Goal: Information Seeking & Learning: Learn about a topic

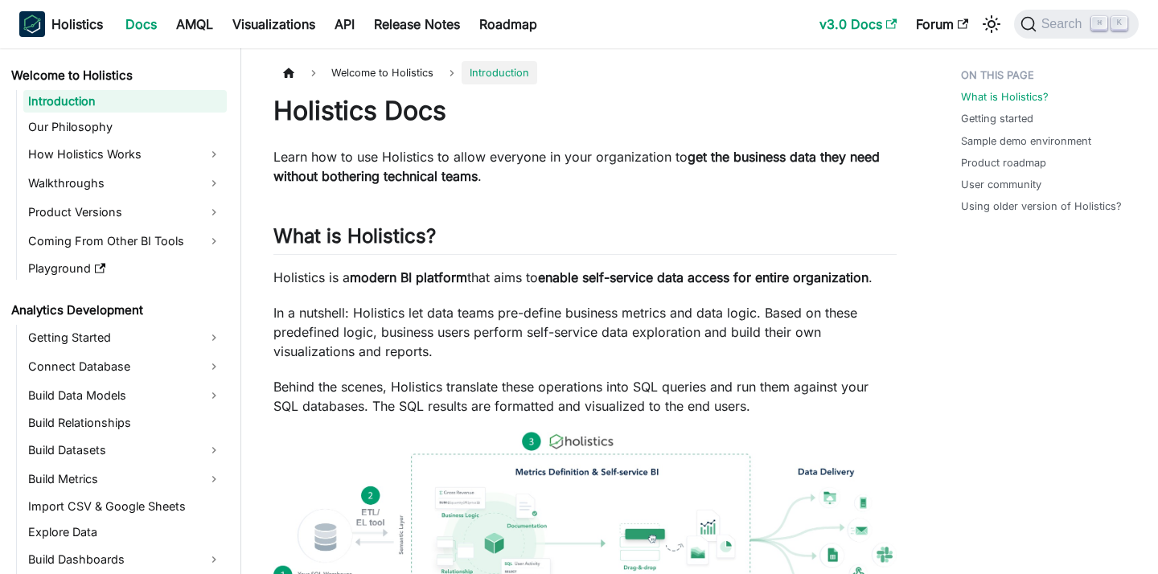
click at [838, 17] on link "v3.0 Docs" at bounding box center [858, 24] width 97 height 26
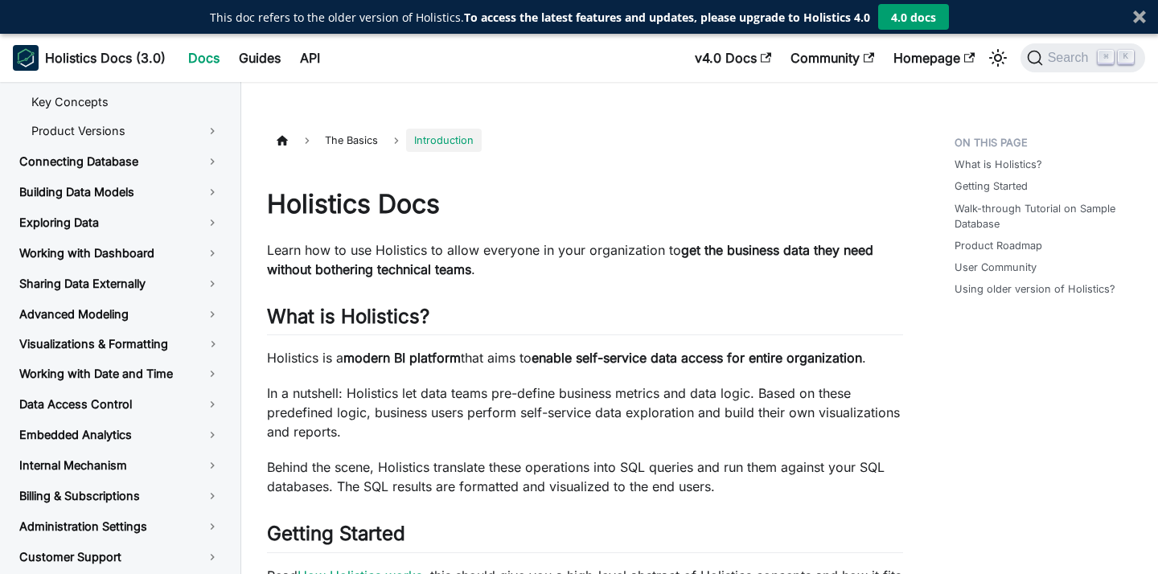
scroll to position [48, 0]
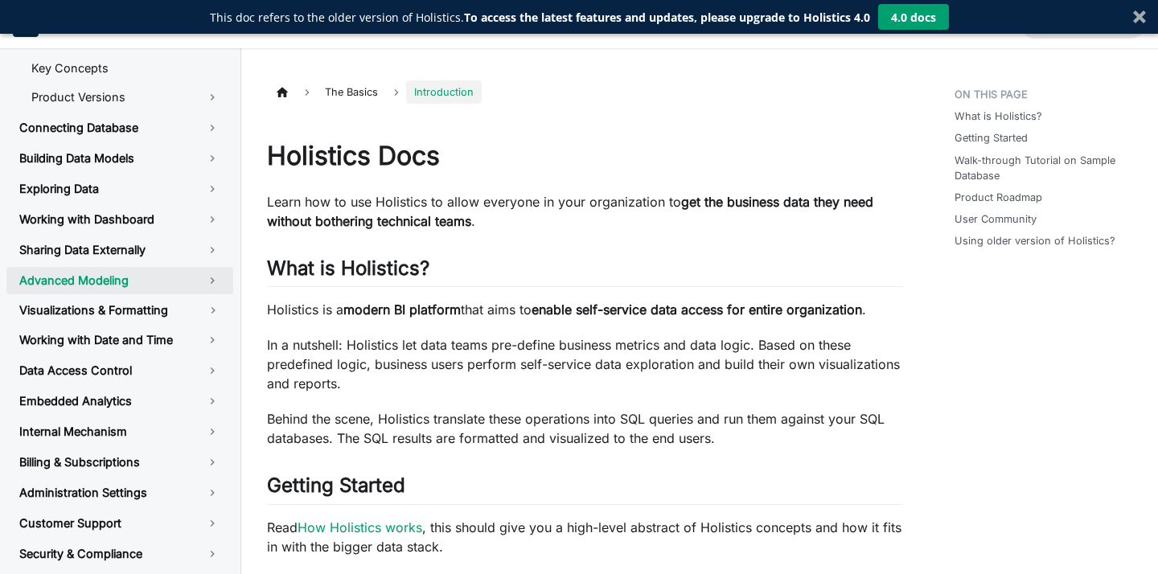
click at [216, 277] on link "Advanced Modeling" at bounding box center [119, 280] width 227 height 27
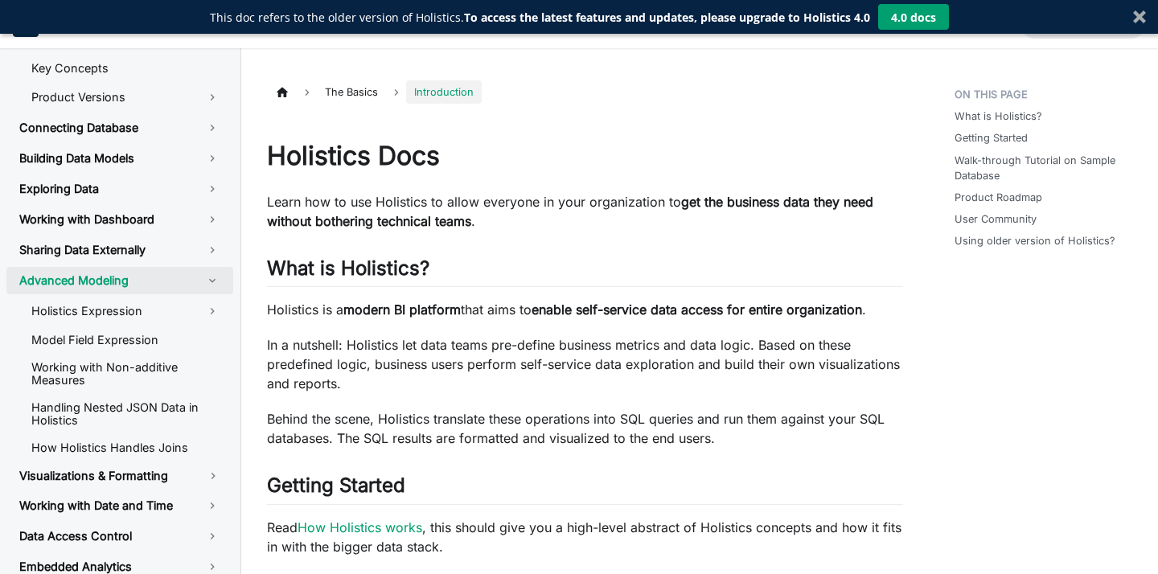
click at [216, 277] on link "Advanced Modeling" at bounding box center [119, 280] width 227 height 27
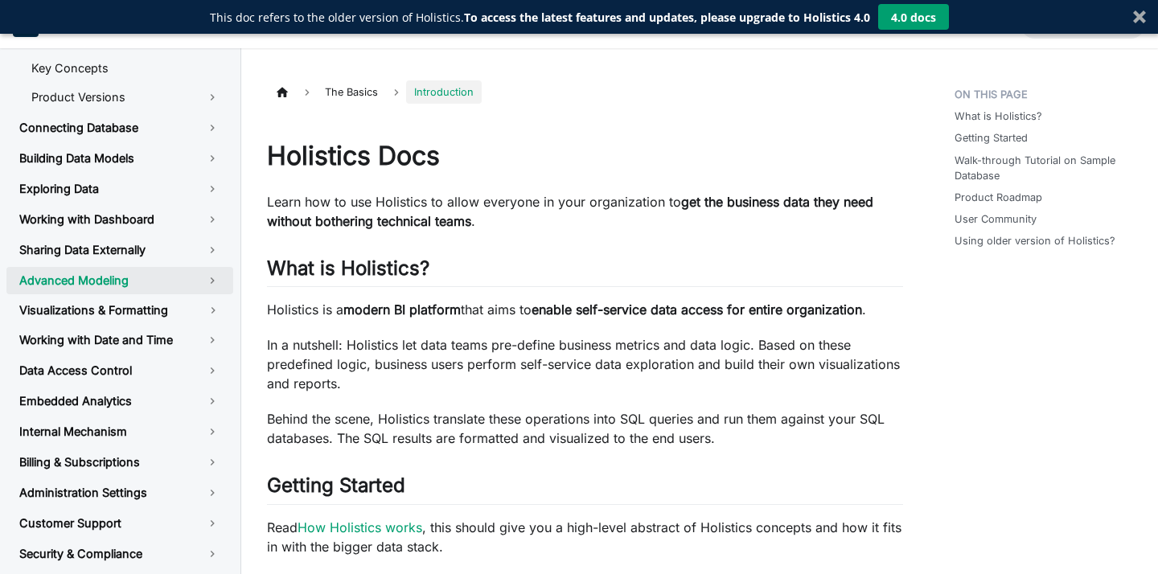
click at [214, 279] on link "Advanced Modeling" at bounding box center [119, 280] width 227 height 27
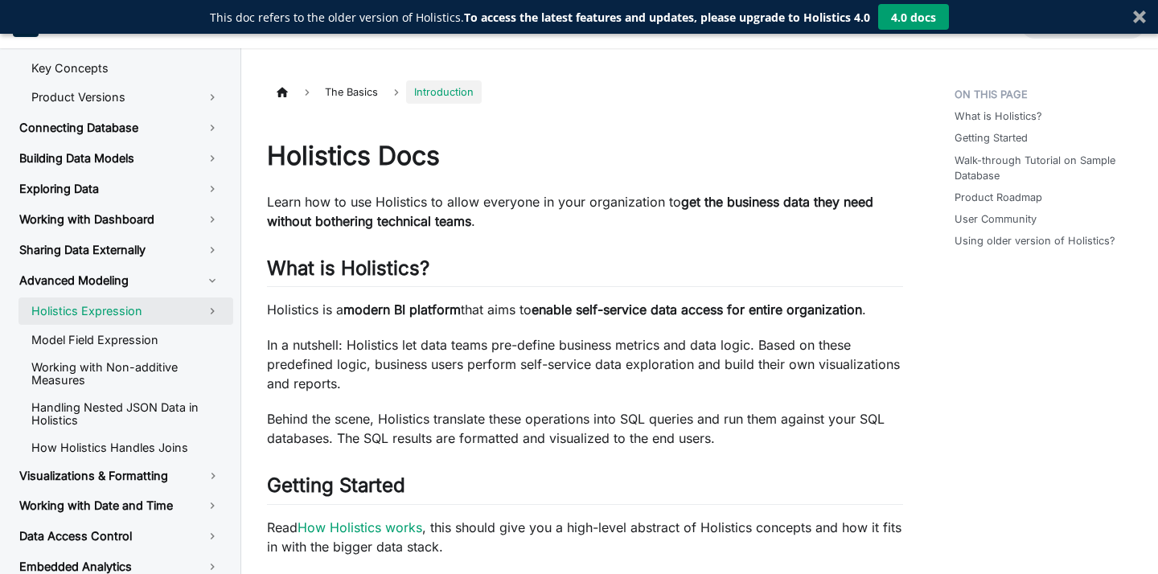
click at [223, 308] on link "Holistics Expression" at bounding box center [126, 311] width 215 height 27
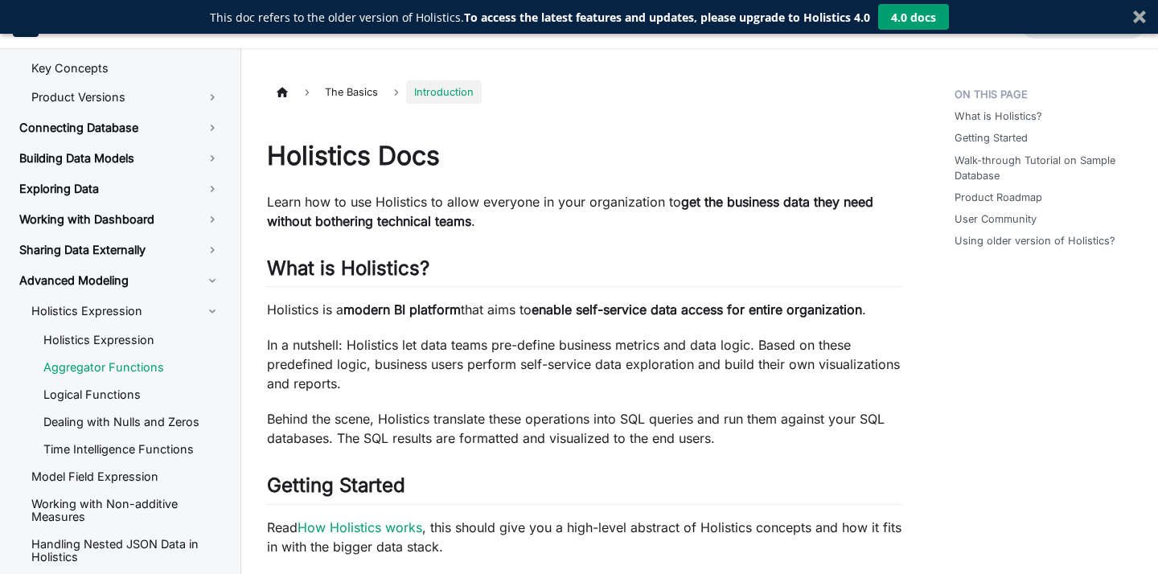
click at [136, 363] on link "Aggregator Functions" at bounding box center [132, 368] width 203 height 24
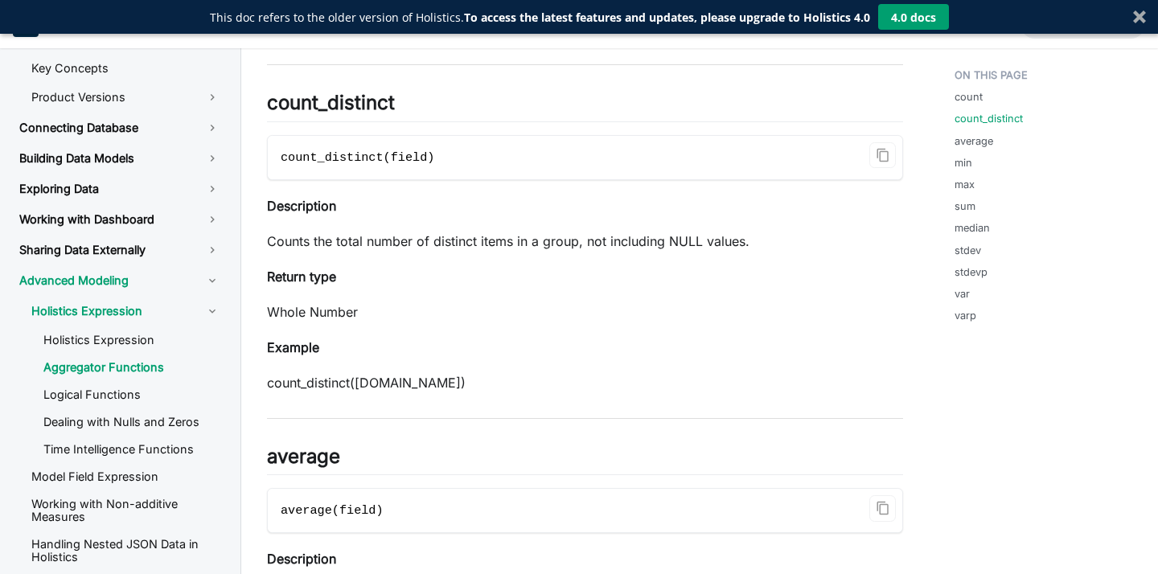
scroll to position [634, 0]
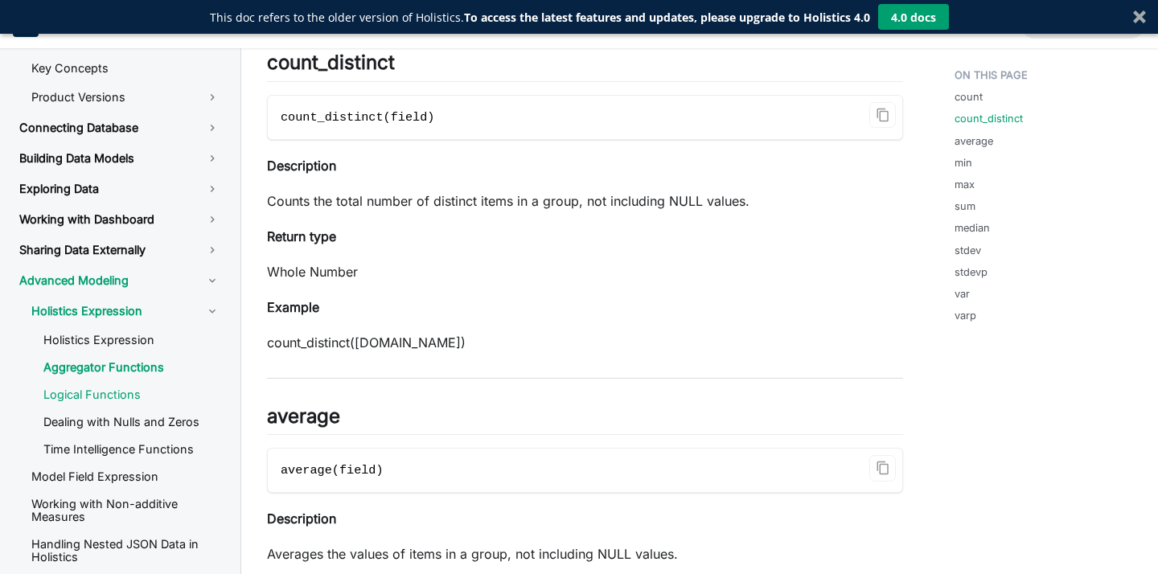
click at [157, 396] on link "Logical Functions" at bounding box center [132, 395] width 203 height 24
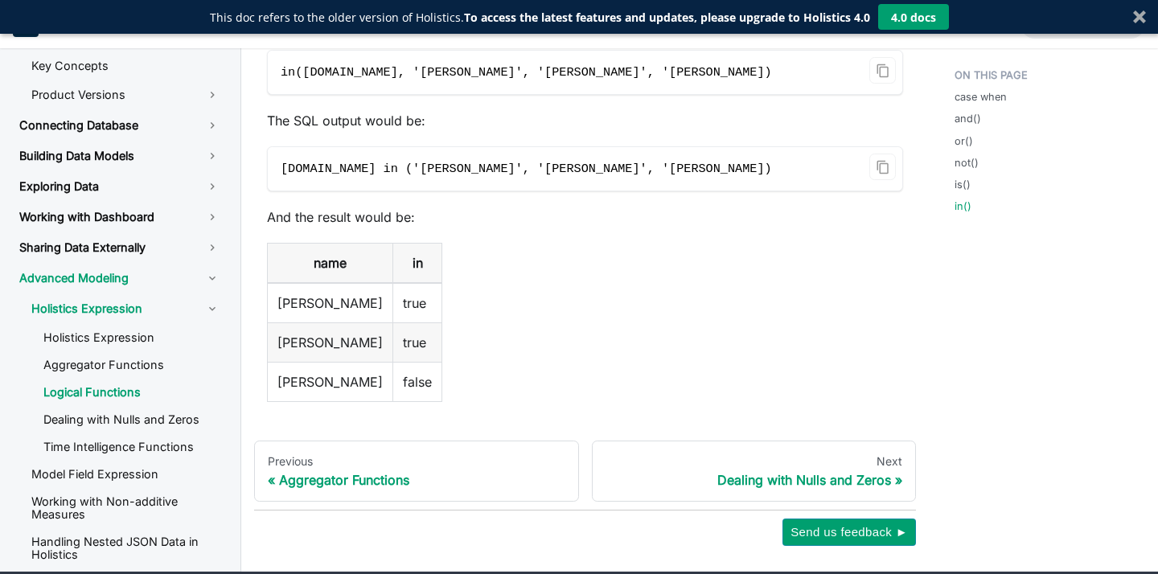
scroll to position [4748, 0]
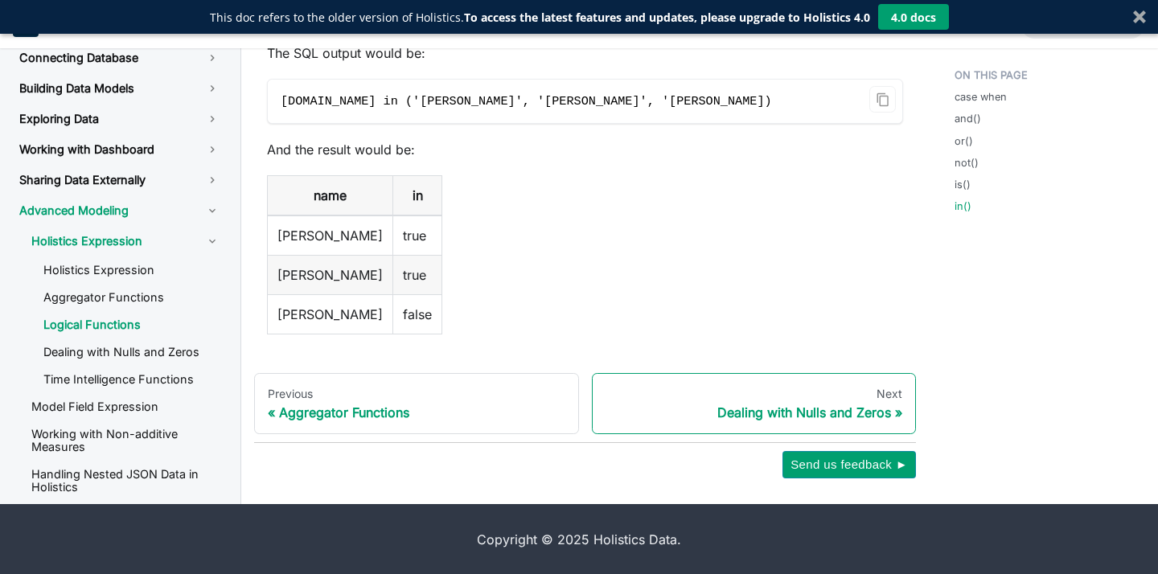
click at [701, 393] on div "Next" at bounding box center [755, 394] width 298 height 14
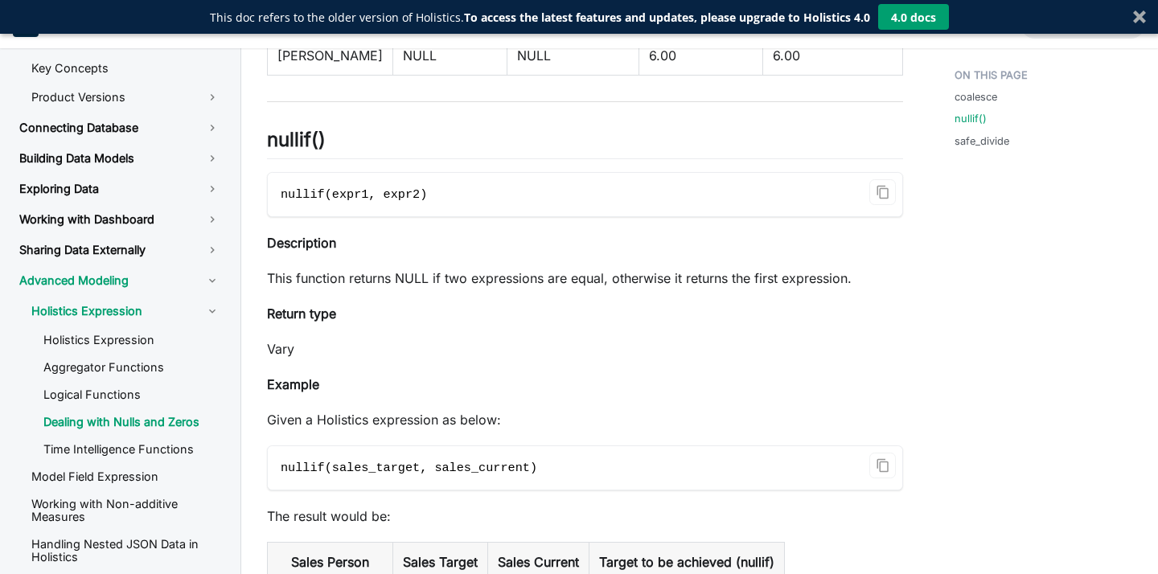
scroll to position [770, 0]
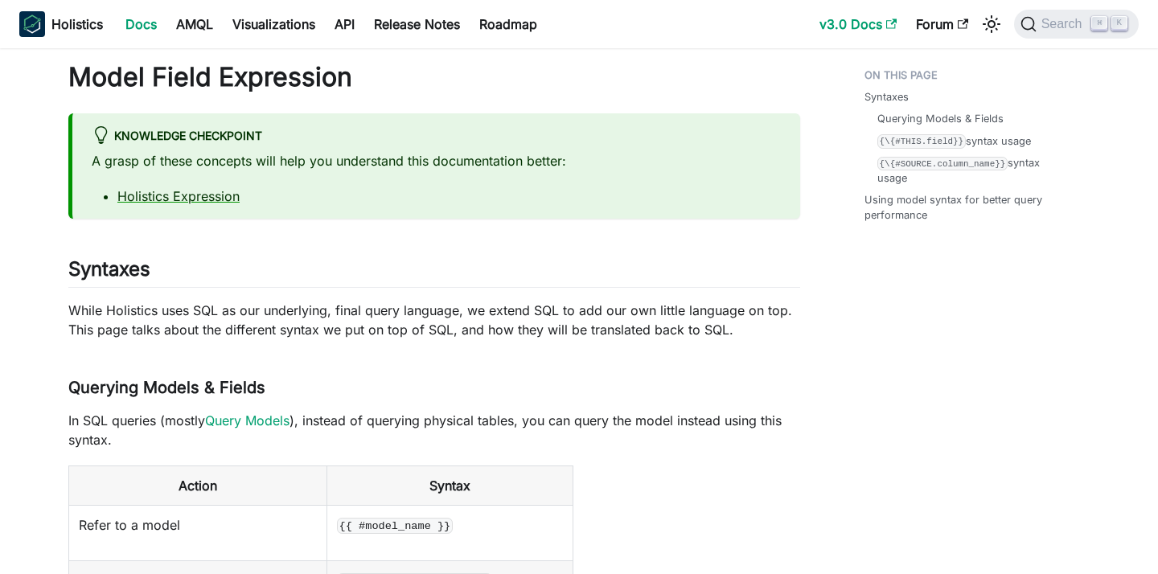
click at [845, 22] on link "v3.0 Docs" at bounding box center [858, 24] width 97 height 26
click at [90, 28] on b "Holistics" at bounding box center [76, 23] width 51 height 19
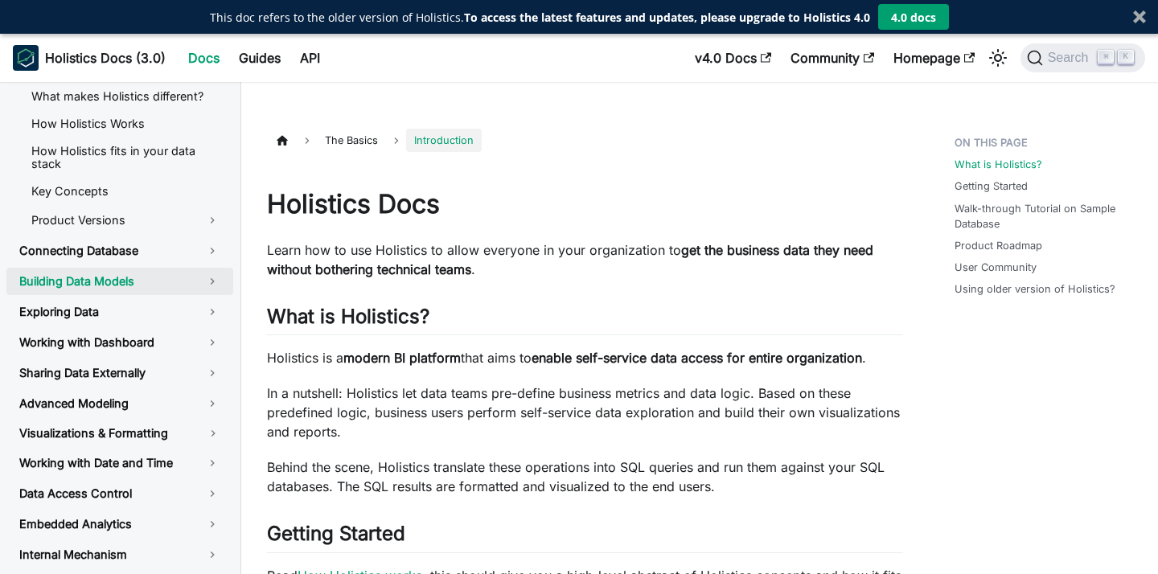
scroll to position [63, 0]
click at [204, 278] on link "Building Data Models" at bounding box center [119, 280] width 227 height 27
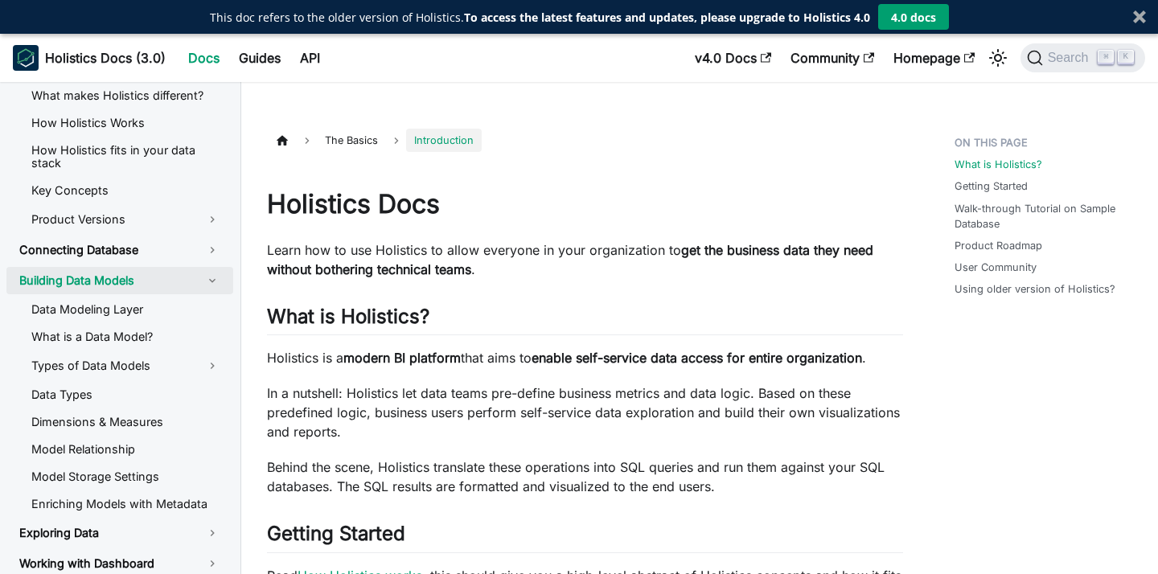
click at [204, 278] on link "Building Data Models" at bounding box center [119, 280] width 227 height 27
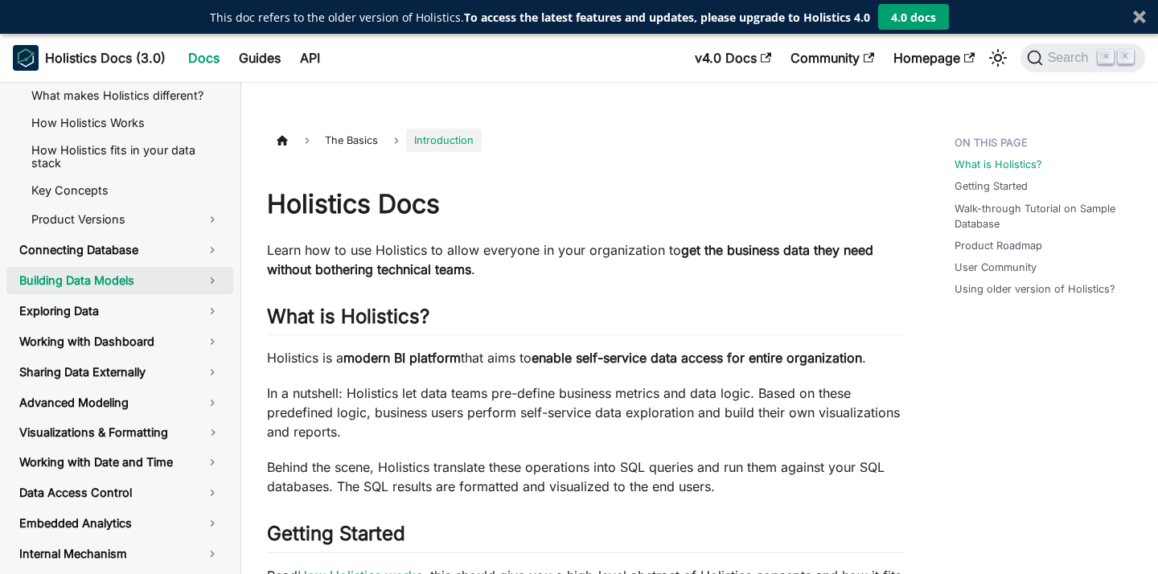
click at [204, 278] on link "Building Data Models" at bounding box center [119, 280] width 227 height 27
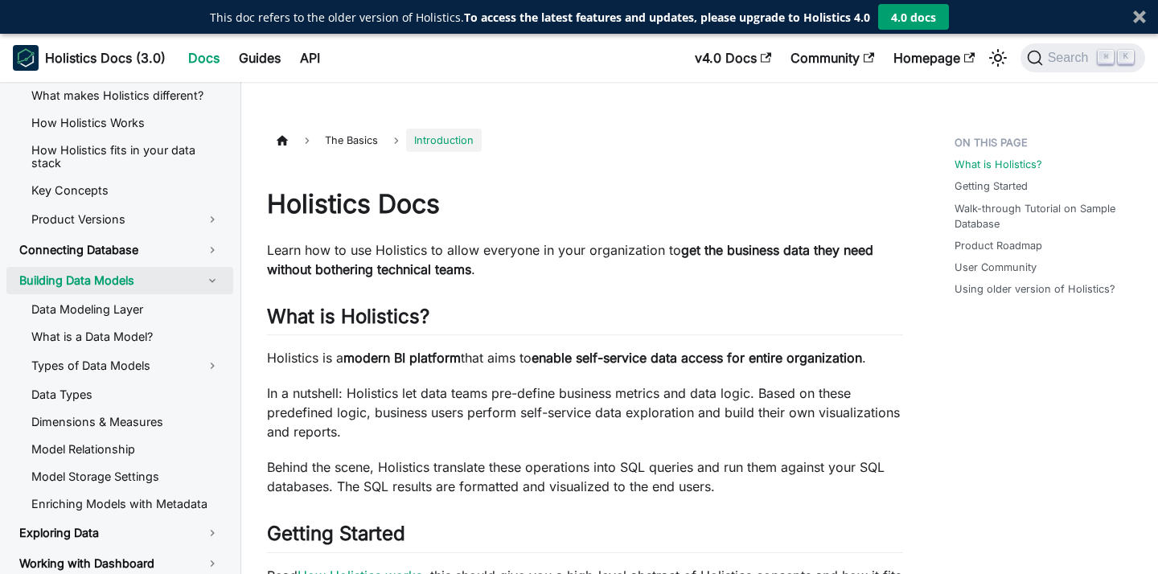
click at [170, 282] on link "Building Data Models" at bounding box center [119, 280] width 227 height 27
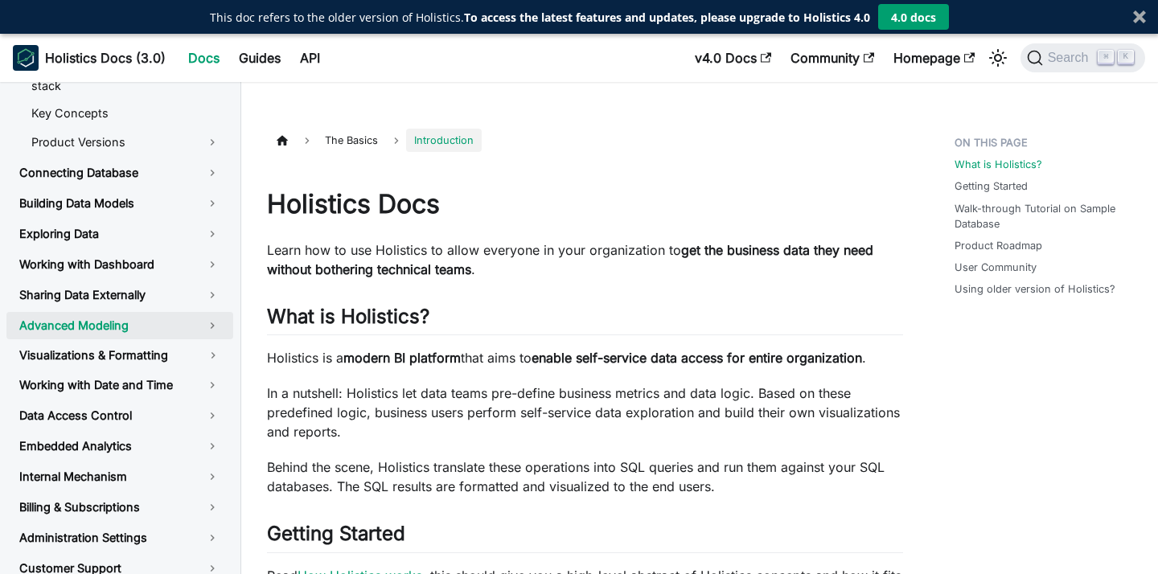
scroll to position [151, 0]
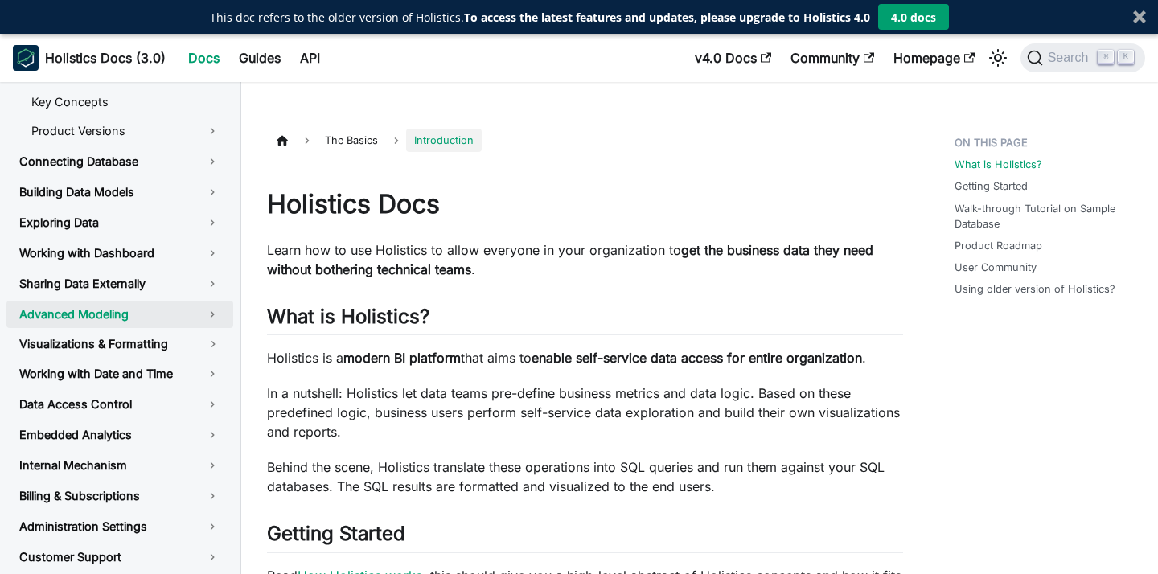
click at [160, 315] on link "Advanced Modeling" at bounding box center [119, 314] width 227 height 27
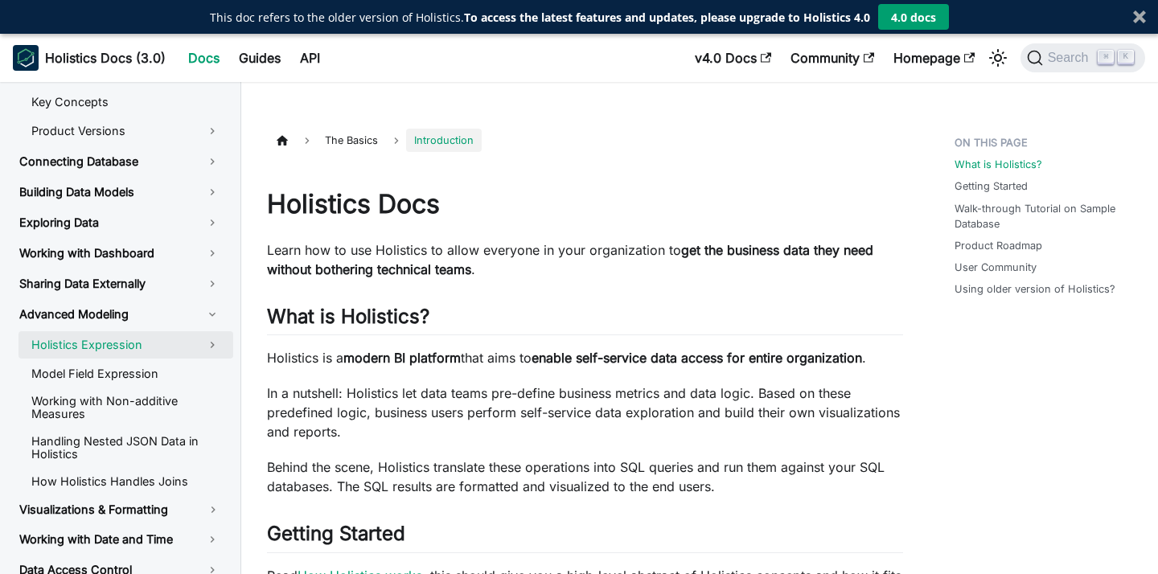
click at [125, 352] on link "Holistics Expression" at bounding box center [126, 344] width 215 height 27
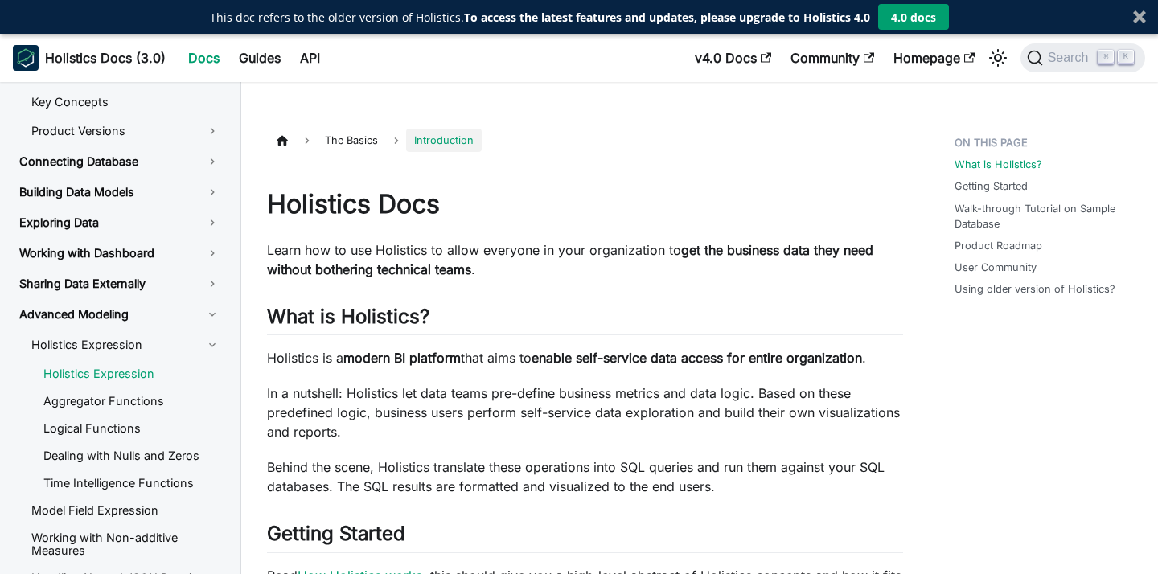
click at [125, 372] on link "Holistics Expression" at bounding box center [132, 374] width 203 height 24
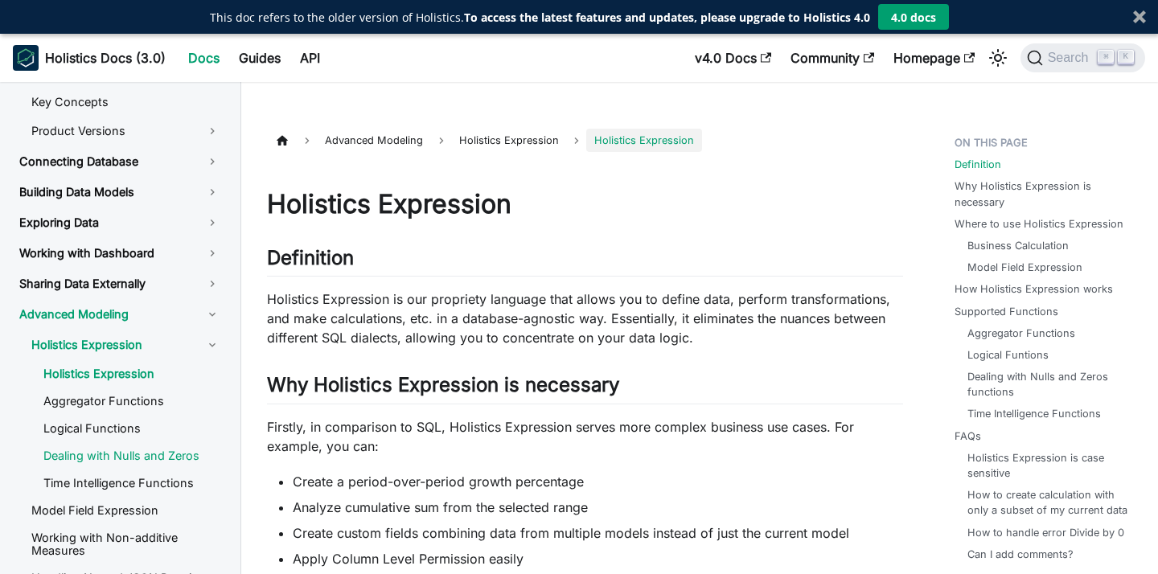
click at [142, 458] on link "Dealing with Nulls and Zeros" at bounding box center [132, 456] width 203 height 24
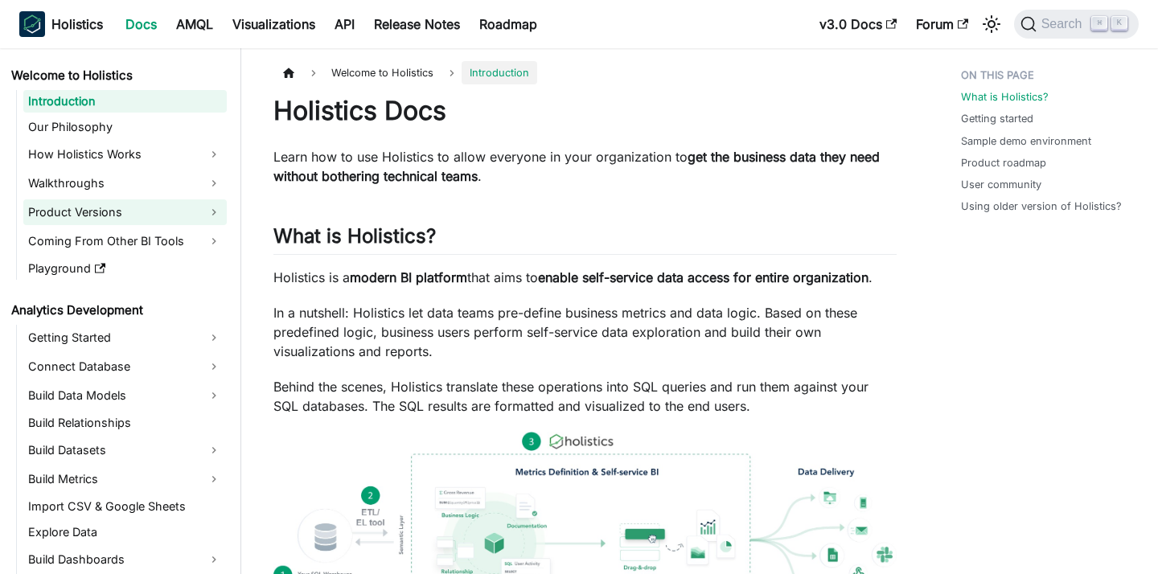
click at [158, 219] on link "Product Versions" at bounding box center [125, 213] width 204 height 26
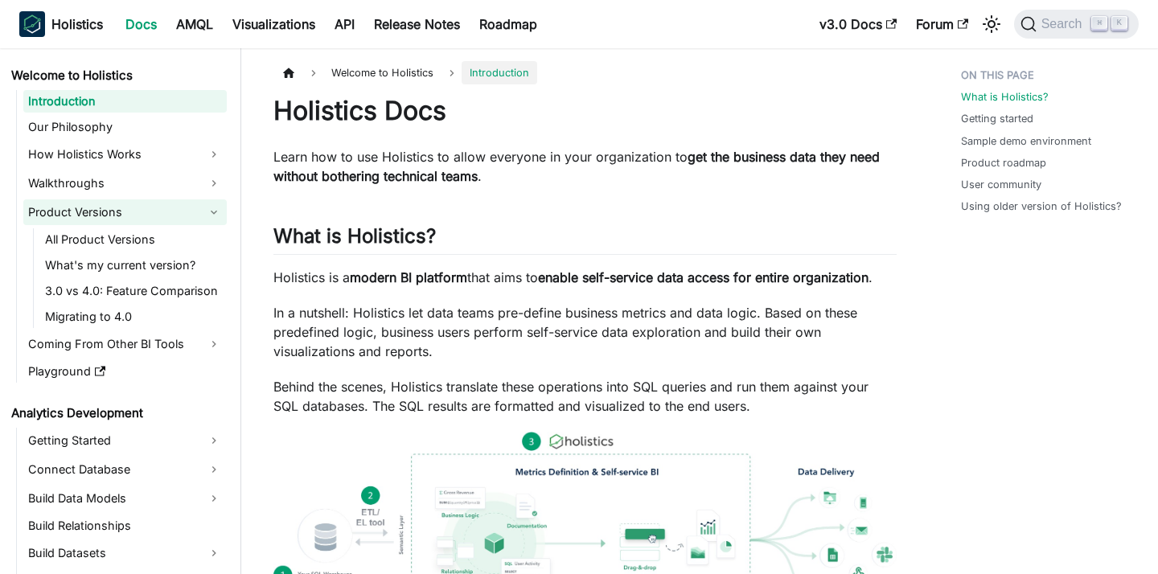
click at [154, 209] on link "Product Versions" at bounding box center [125, 213] width 204 height 26
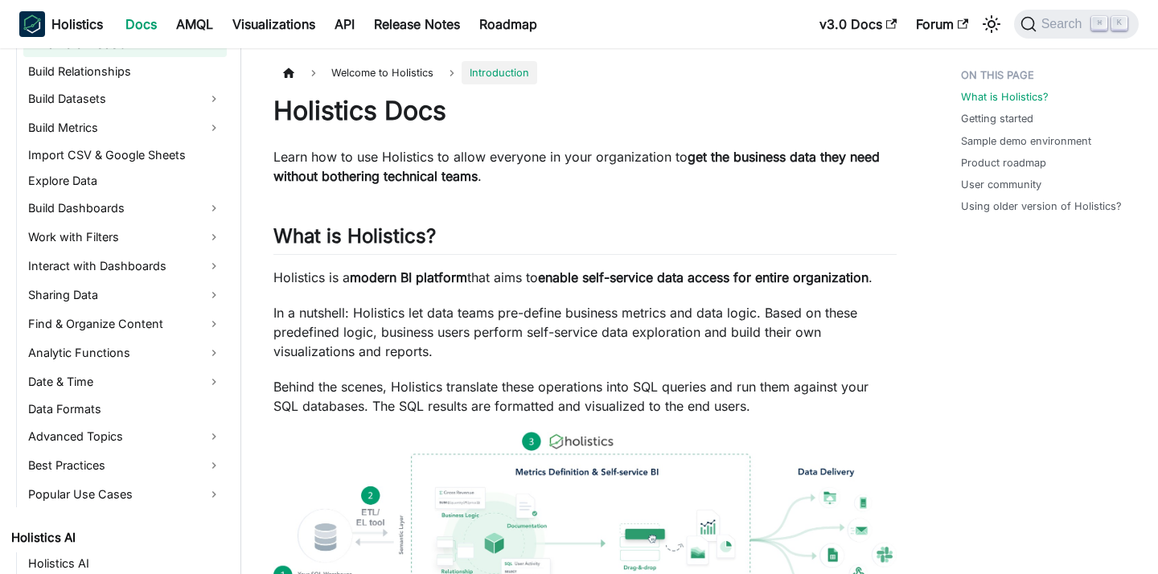
scroll to position [347, 0]
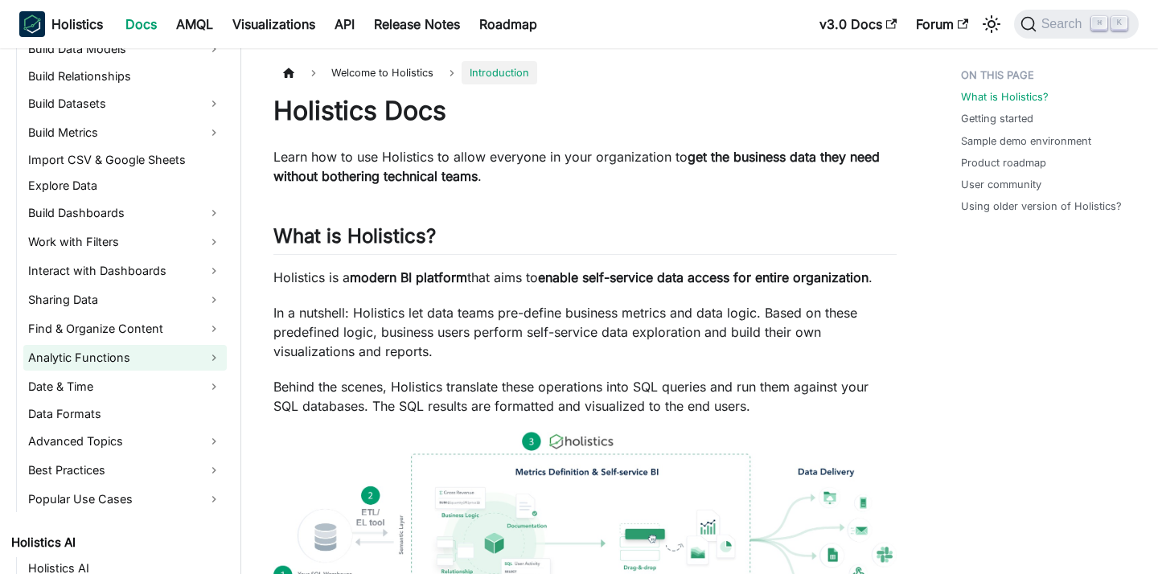
click at [153, 357] on link "Analytic Functions" at bounding box center [125, 358] width 204 height 26
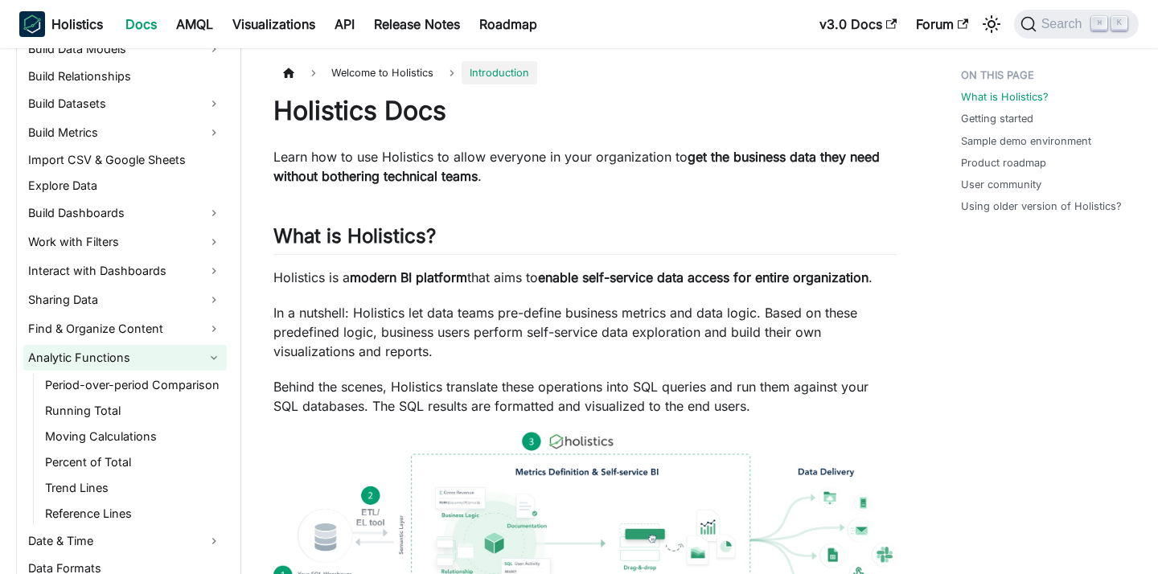
click at [153, 357] on link "Analytic Functions" at bounding box center [125, 358] width 204 height 26
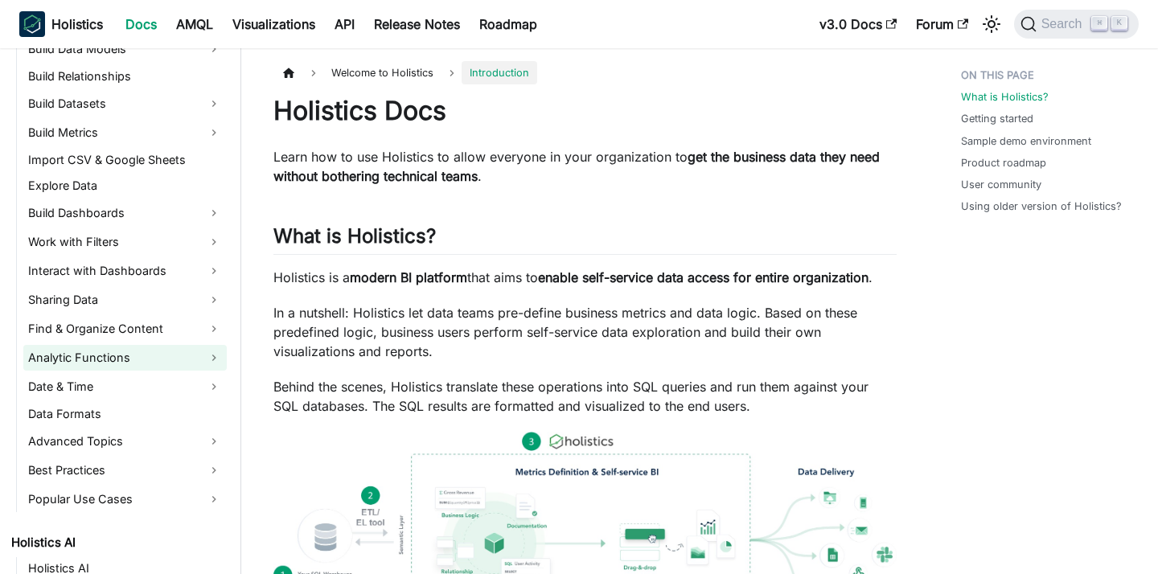
click at [153, 357] on link "Analytic Functions" at bounding box center [125, 358] width 204 height 26
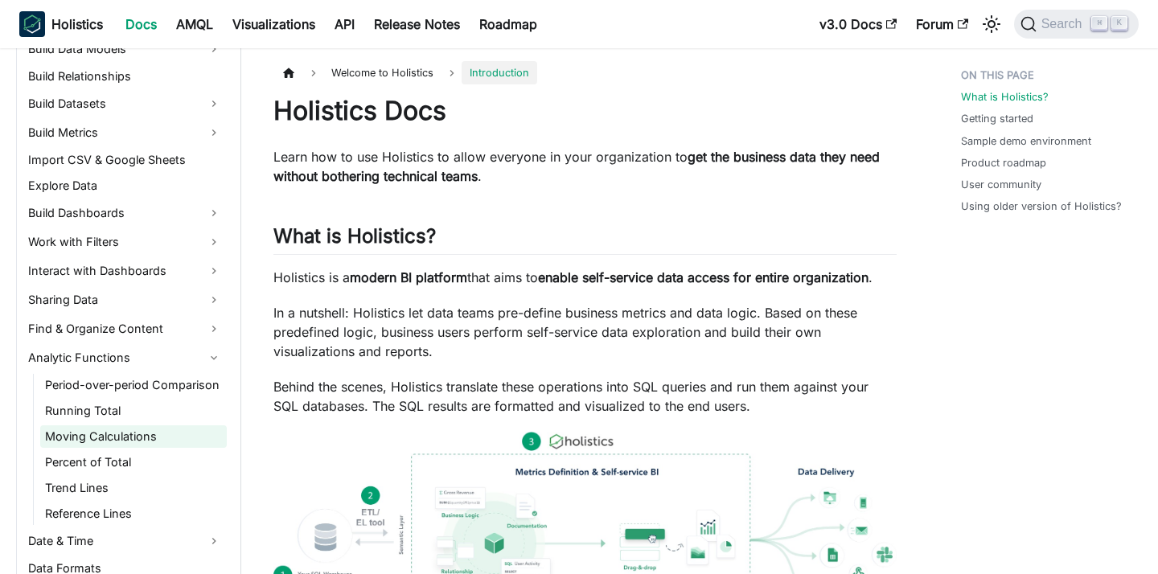
scroll to position [368, 0]
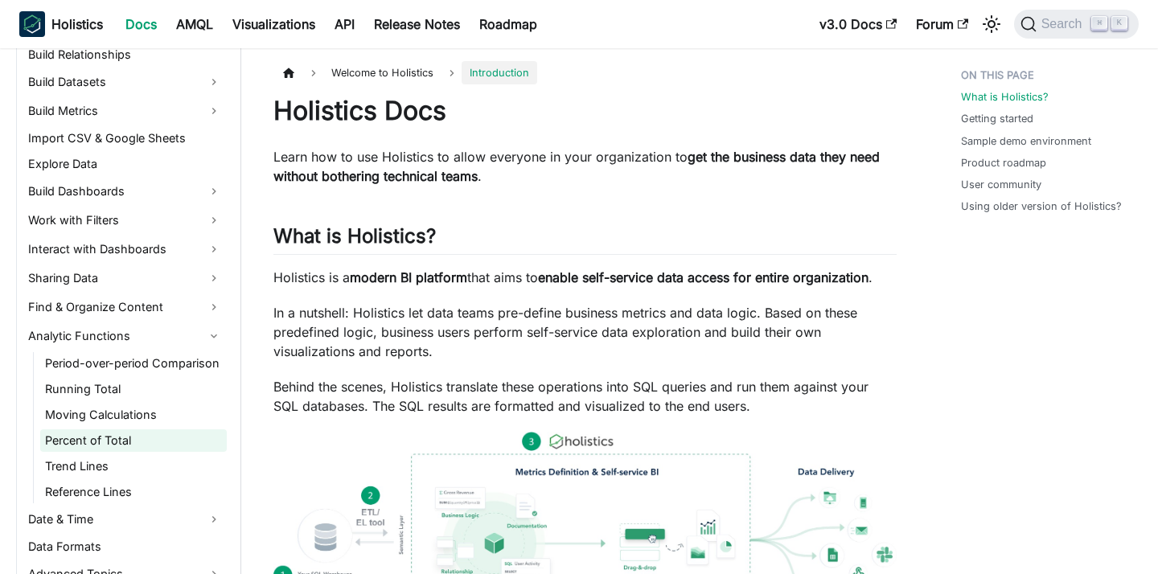
click at [137, 442] on link "Percent of Total" at bounding box center [133, 441] width 187 height 23
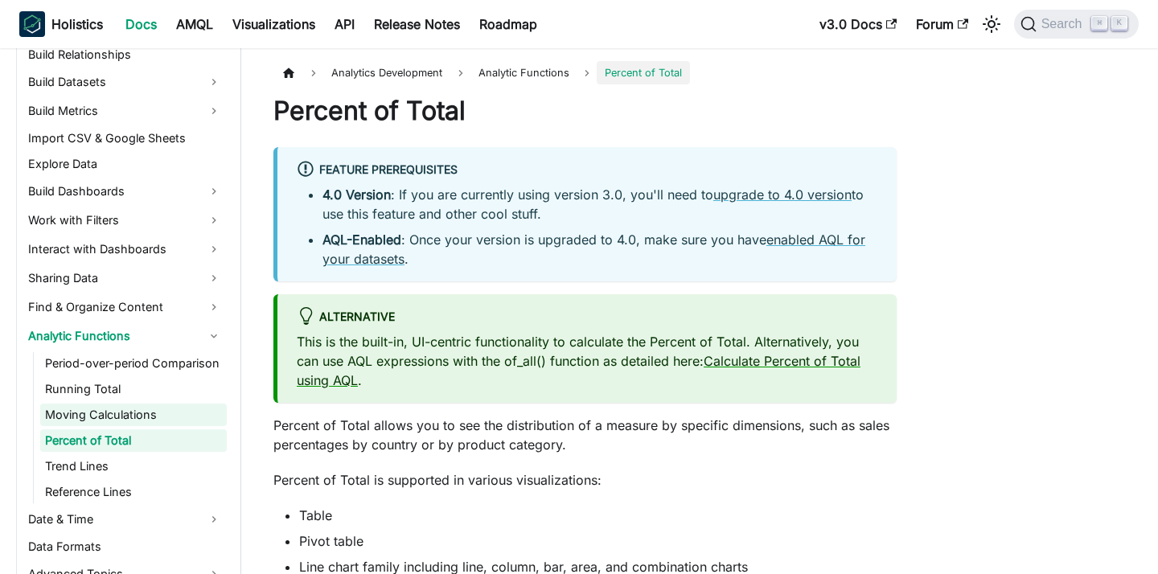
click at [140, 418] on link "Moving Calculations" at bounding box center [133, 415] width 187 height 23
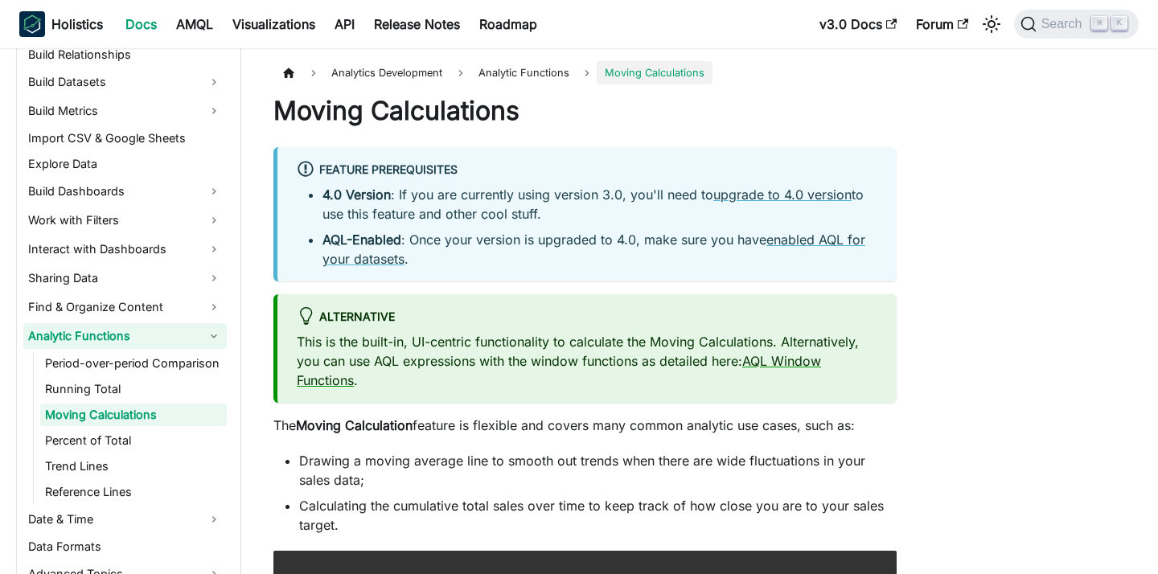
click at [137, 343] on link "Analytic Functions" at bounding box center [125, 336] width 204 height 26
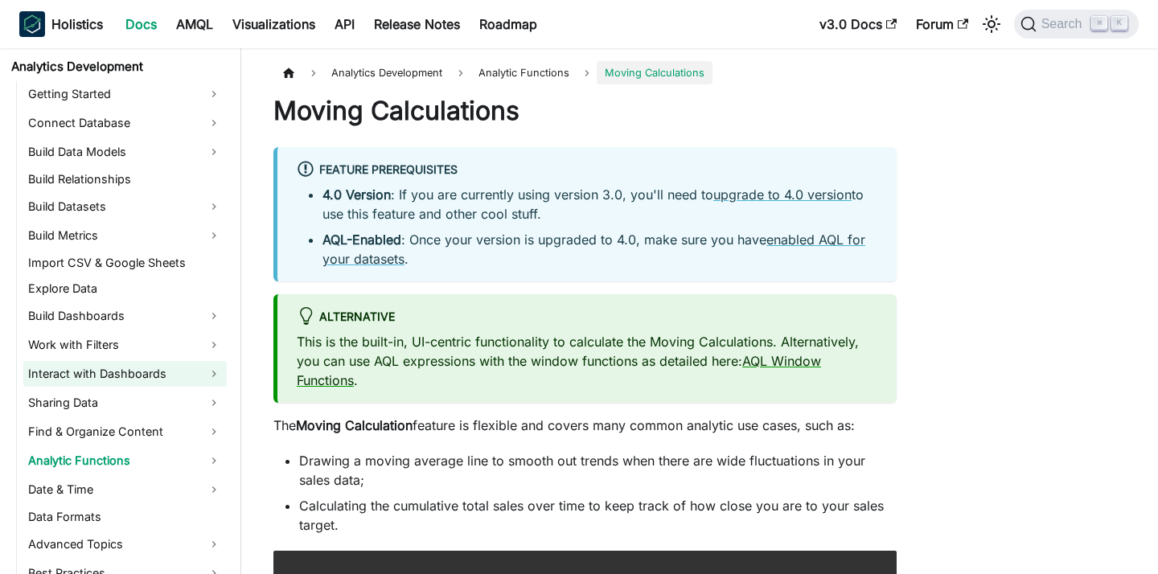
scroll to position [231, 0]
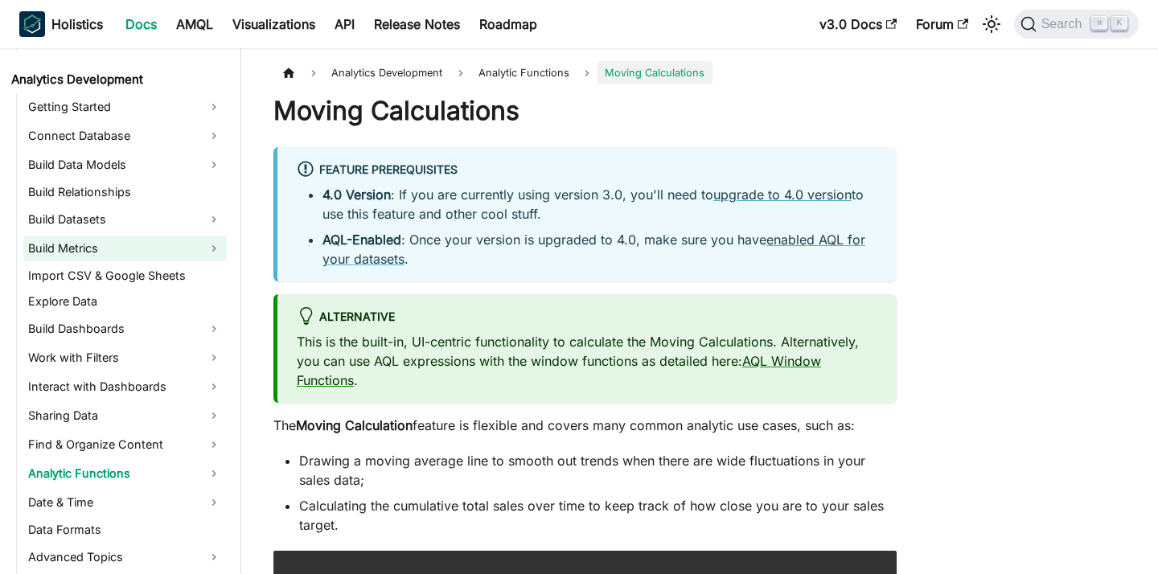
click at [156, 243] on link "Build Metrics" at bounding box center [125, 249] width 204 height 26
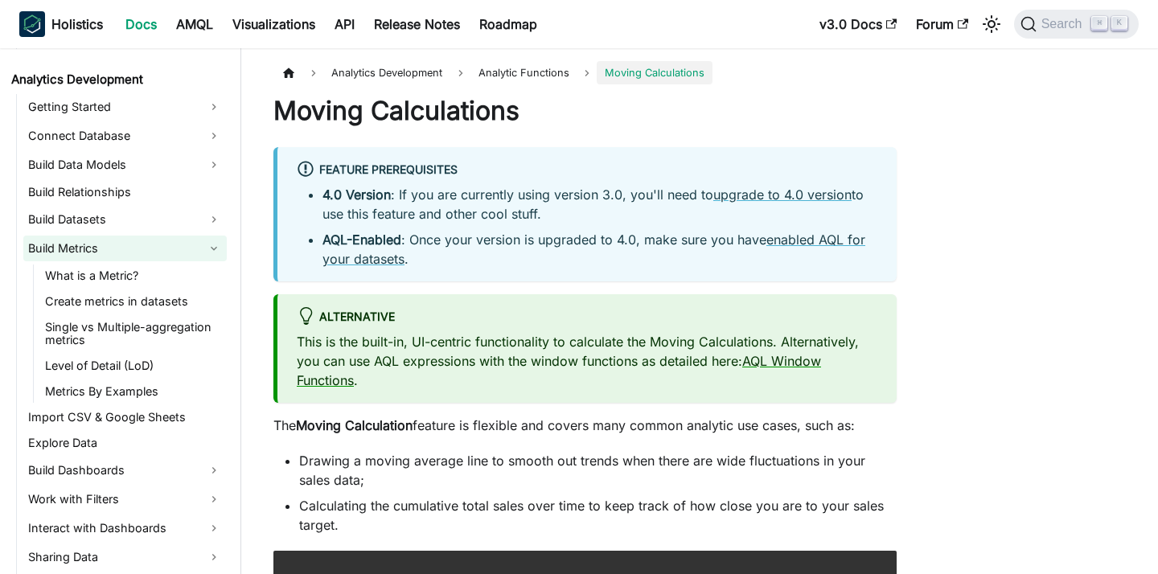
click at [156, 243] on link "Build Metrics" at bounding box center [125, 249] width 204 height 26
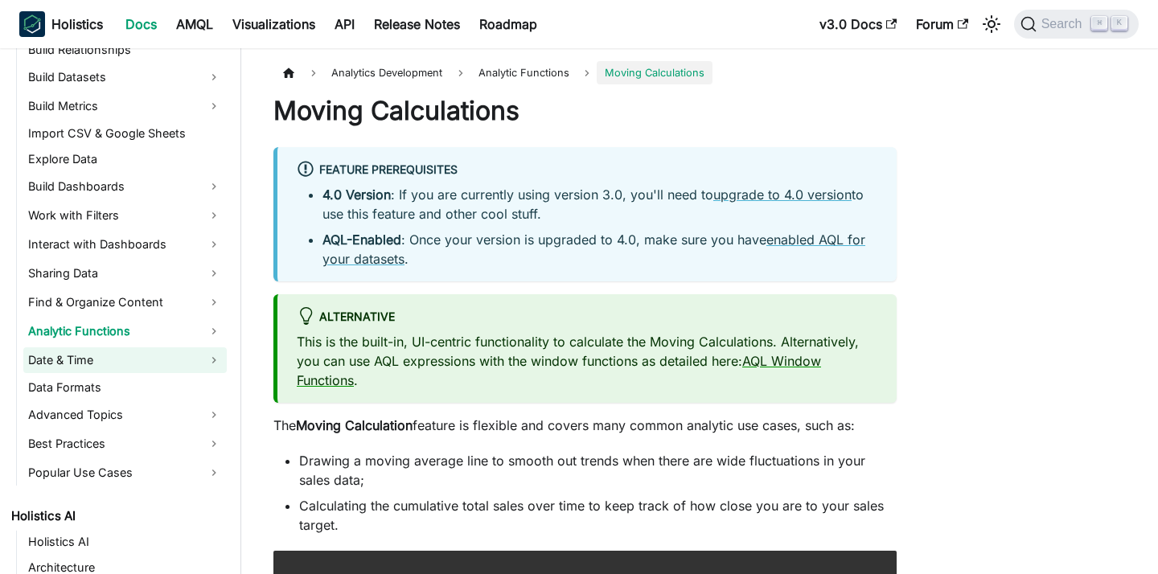
scroll to position [402, 0]
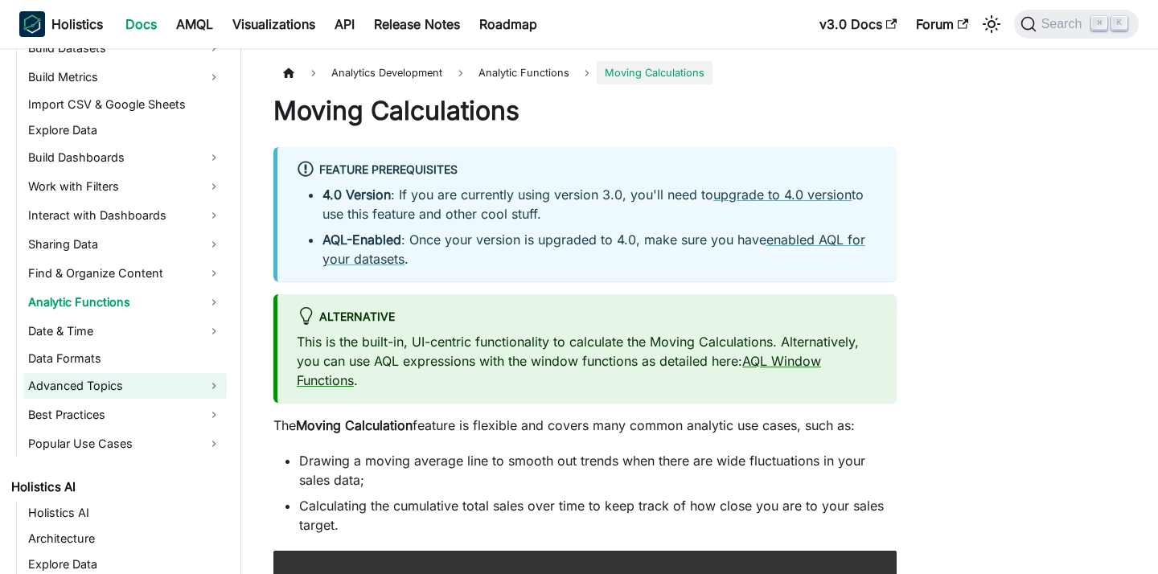
click at [175, 389] on link "Advanced Topics" at bounding box center [125, 386] width 204 height 26
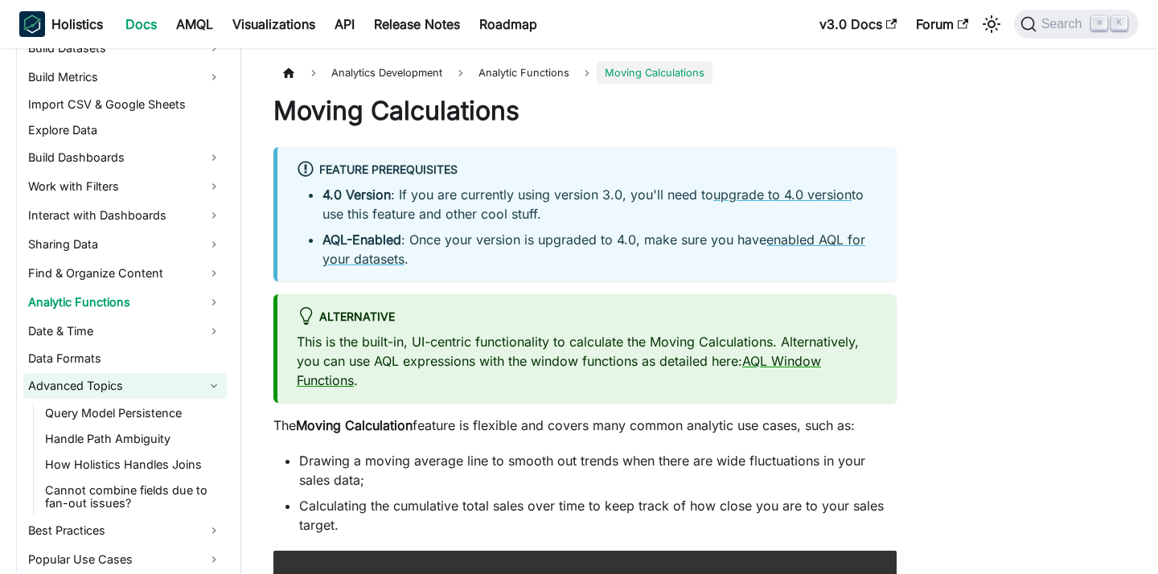
click at [175, 389] on link "Advanced Topics" at bounding box center [125, 386] width 204 height 26
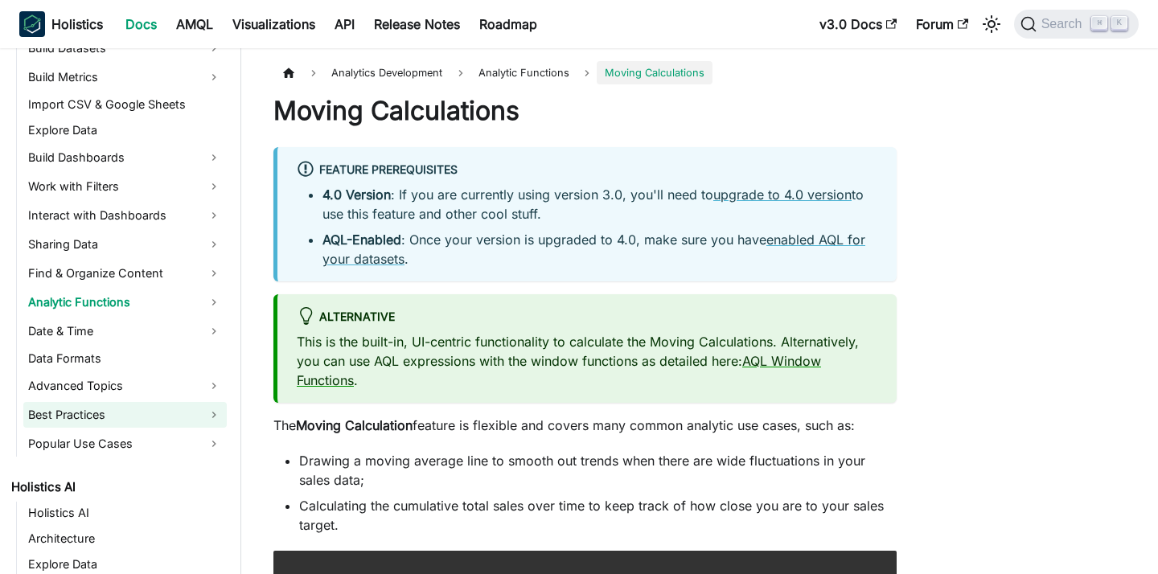
click at [168, 413] on link "Best Practices" at bounding box center [125, 415] width 204 height 26
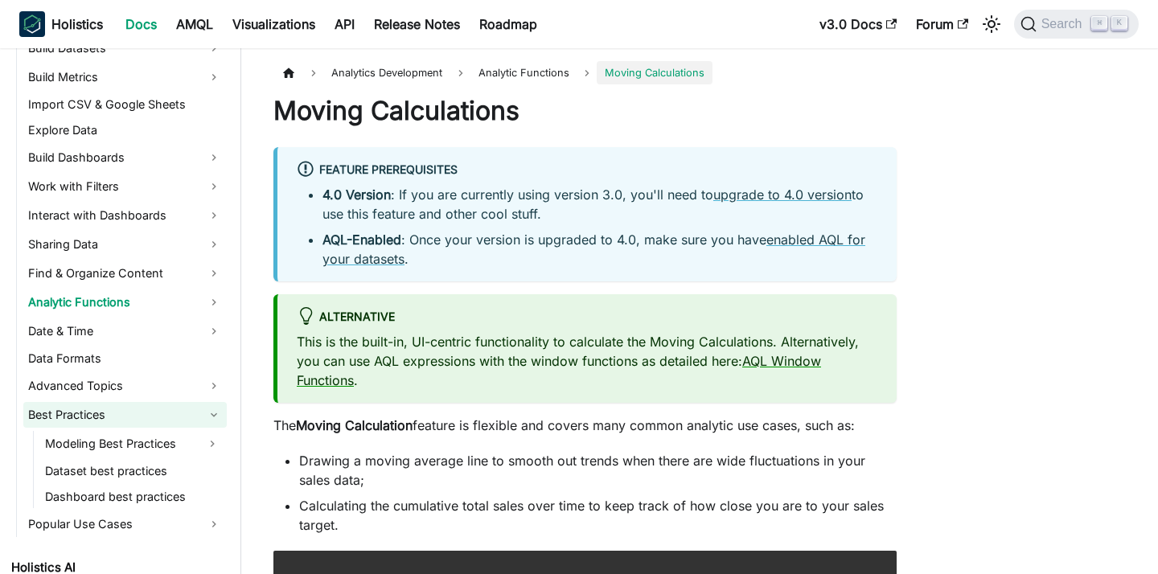
click at [168, 413] on link "Best Practices" at bounding box center [125, 415] width 204 height 26
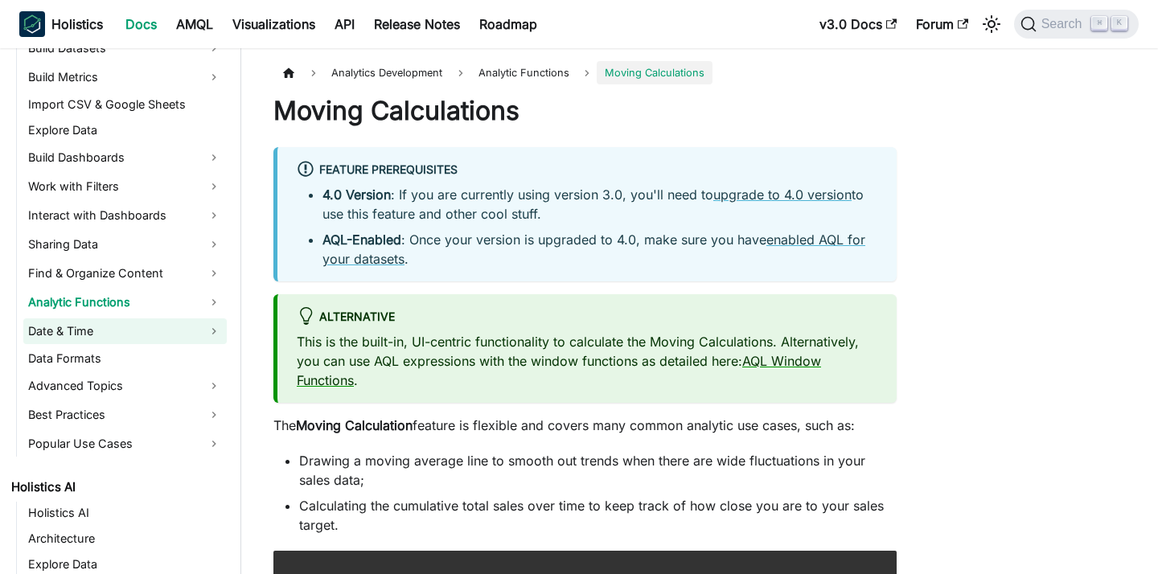
click at [201, 324] on link "Date & Time" at bounding box center [125, 332] width 204 height 26
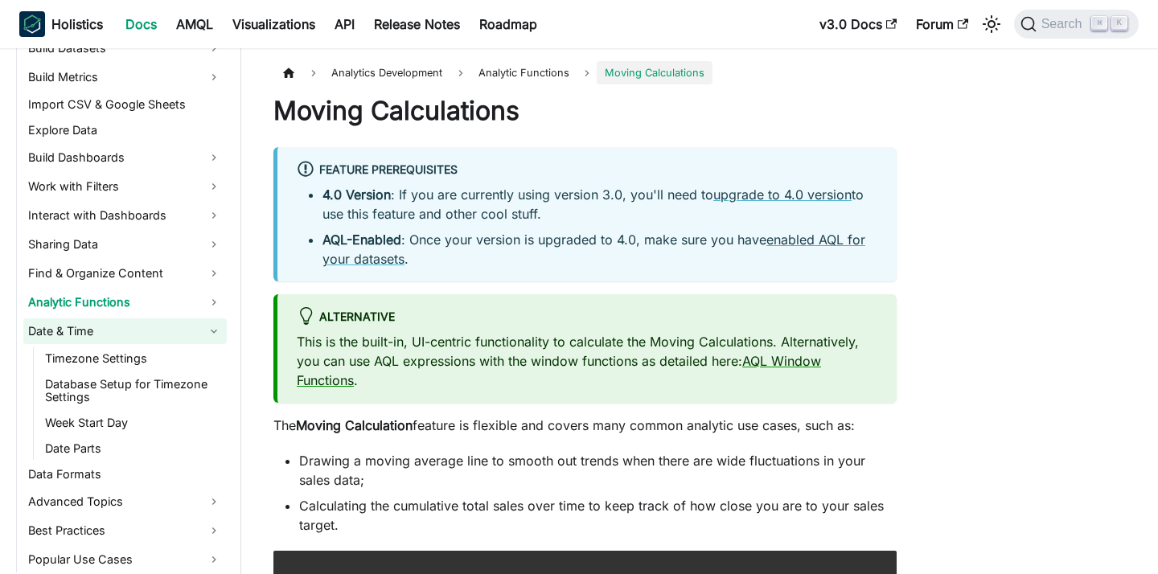
click at [201, 328] on link "Date & Time" at bounding box center [125, 332] width 204 height 26
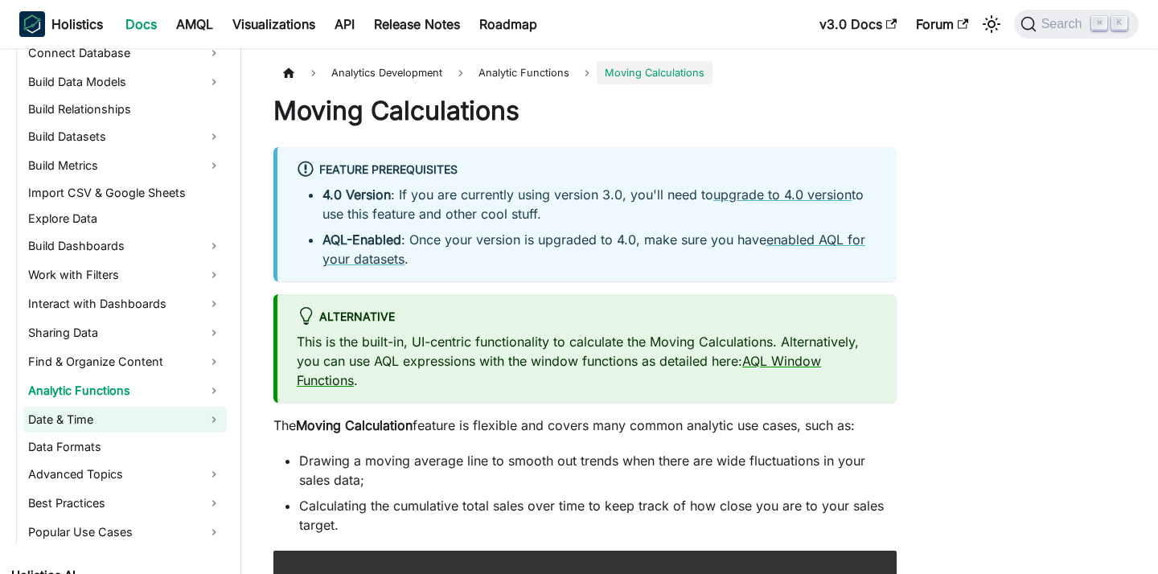
scroll to position [313, 0]
click at [196, 336] on link "Sharing Data" at bounding box center [125, 334] width 204 height 26
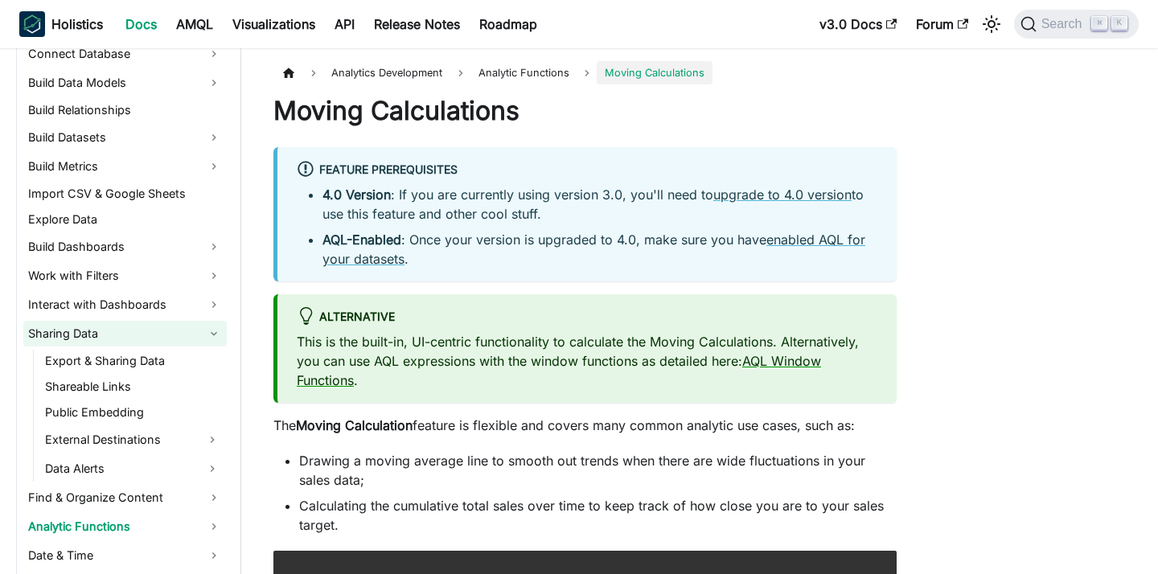
click at [196, 336] on link "Sharing Data" at bounding box center [125, 334] width 204 height 26
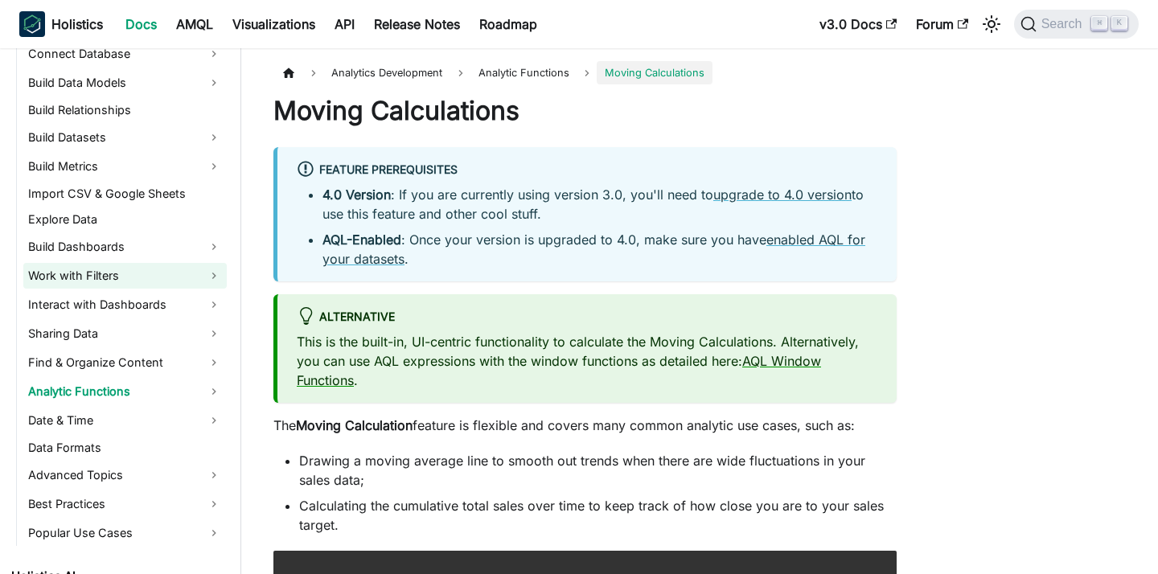
click at [205, 279] on link "Work with Filters" at bounding box center [125, 276] width 204 height 26
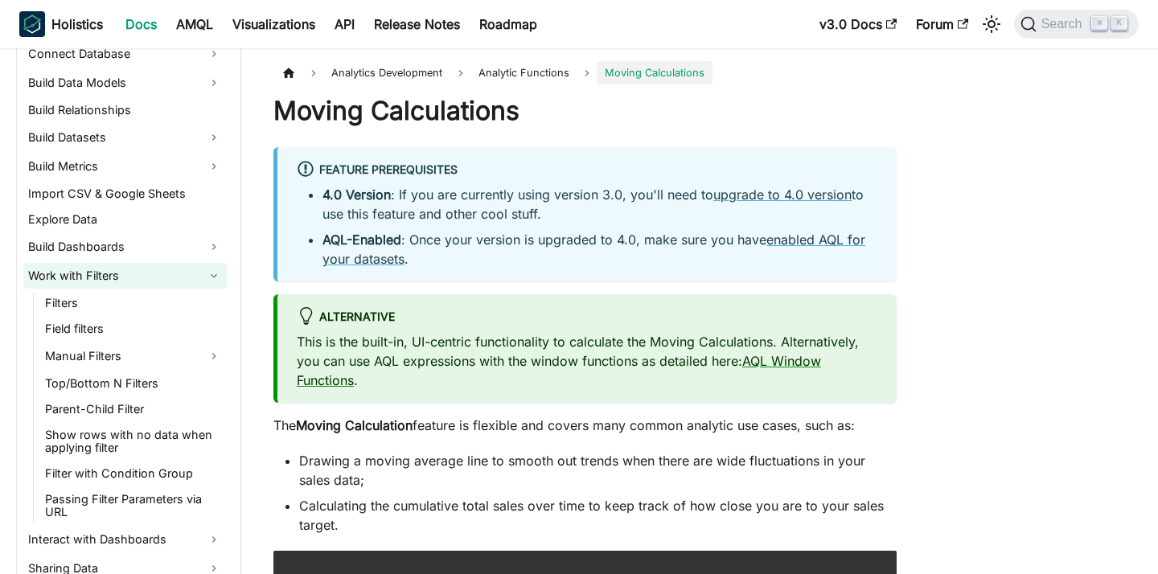
click at [205, 279] on link "Work with Filters" at bounding box center [125, 276] width 204 height 26
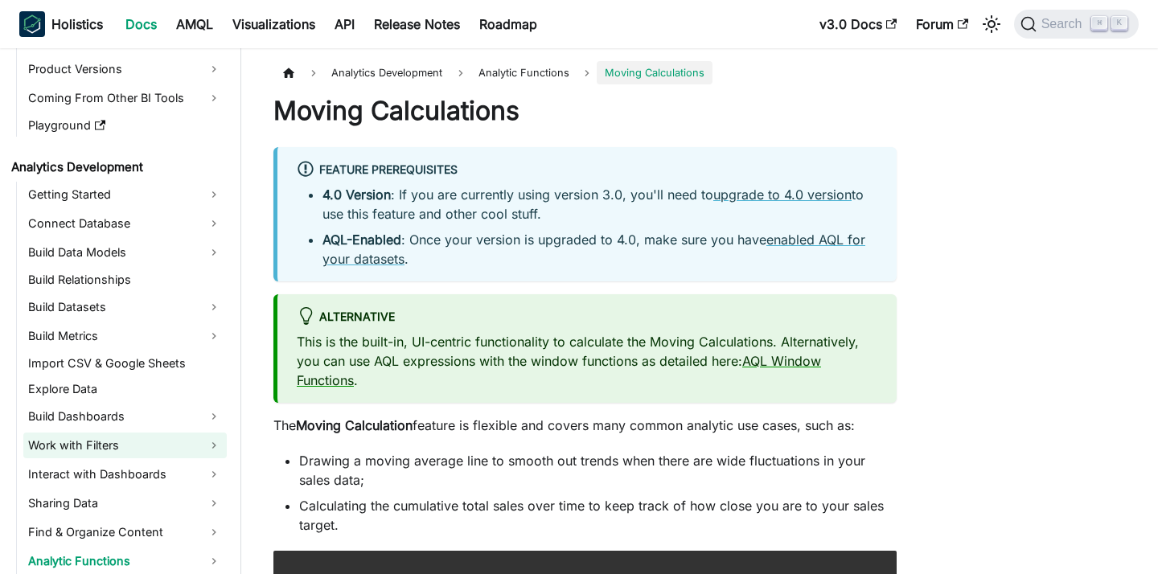
scroll to position [142, 0]
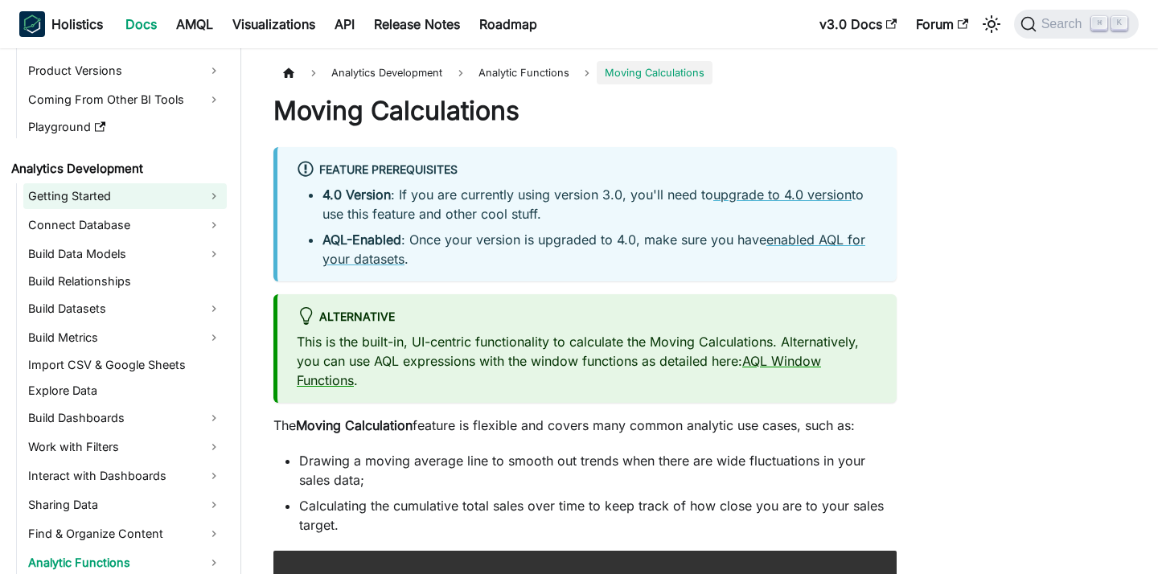
click at [206, 193] on link "Getting Started" at bounding box center [125, 196] width 204 height 26
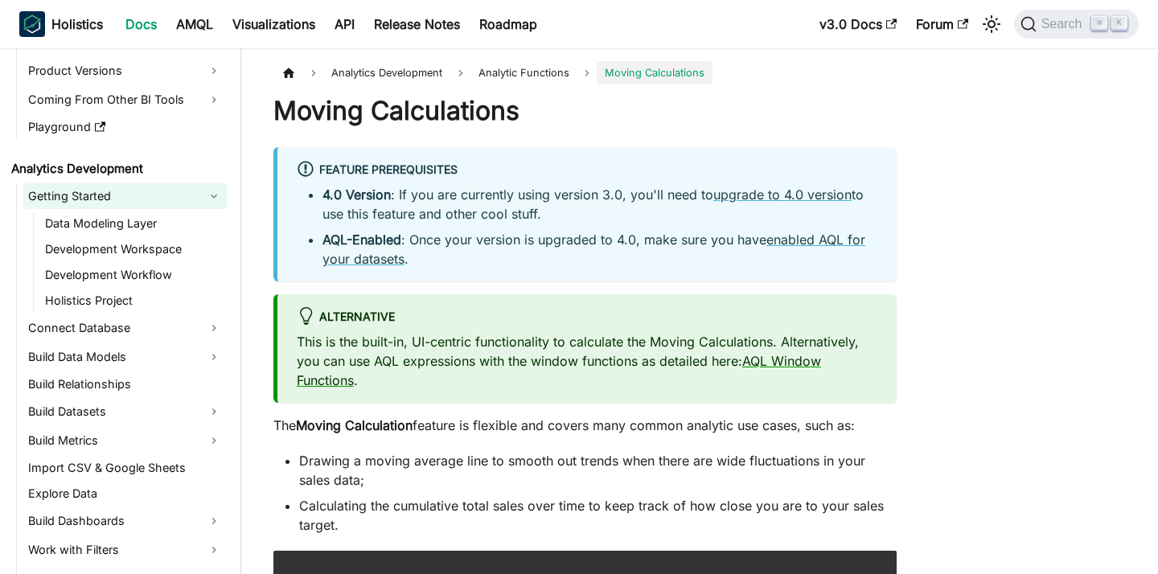
click at [206, 193] on link "Getting Started" at bounding box center [125, 196] width 204 height 26
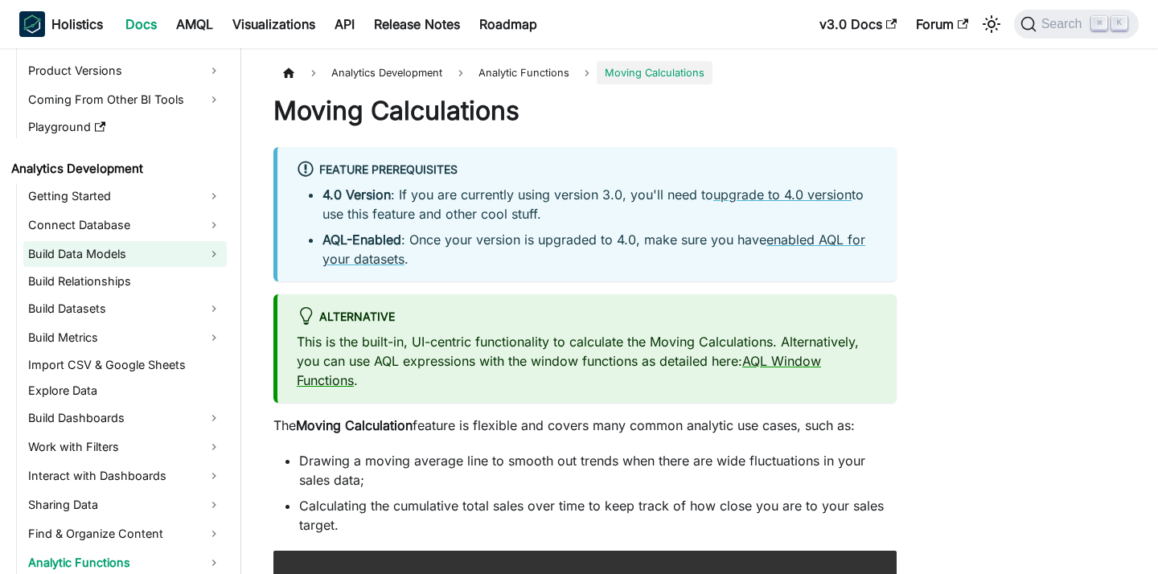
click at [216, 253] on link "Build Data Models" at bounding box center [125, 254] width 204 height 26
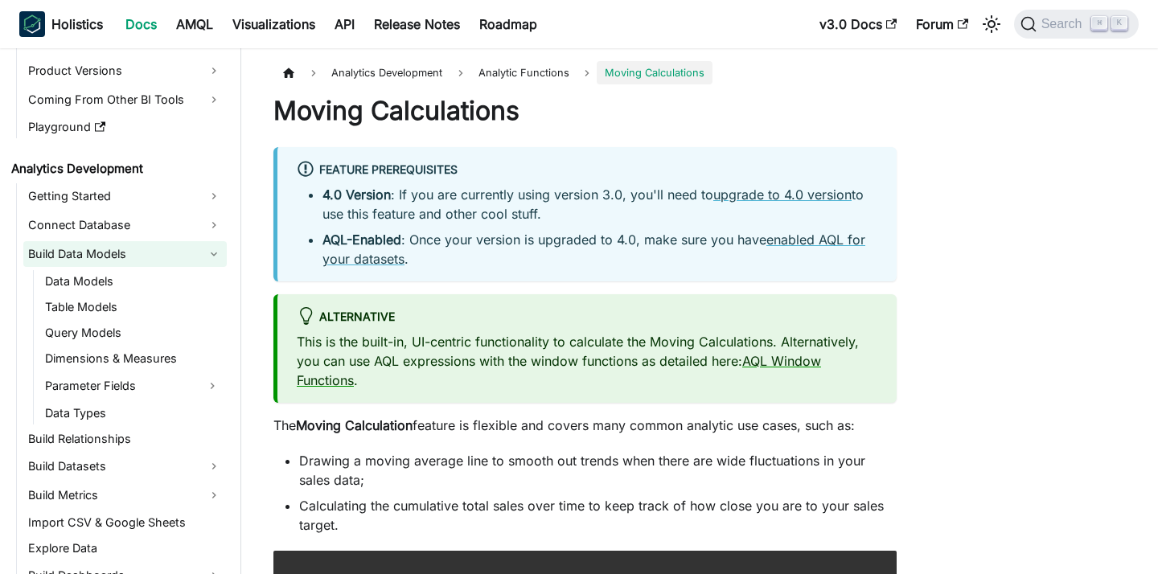
click at [216, 253] on link "Build Data Models" at bounding box center [125, 254] width 204 height 26
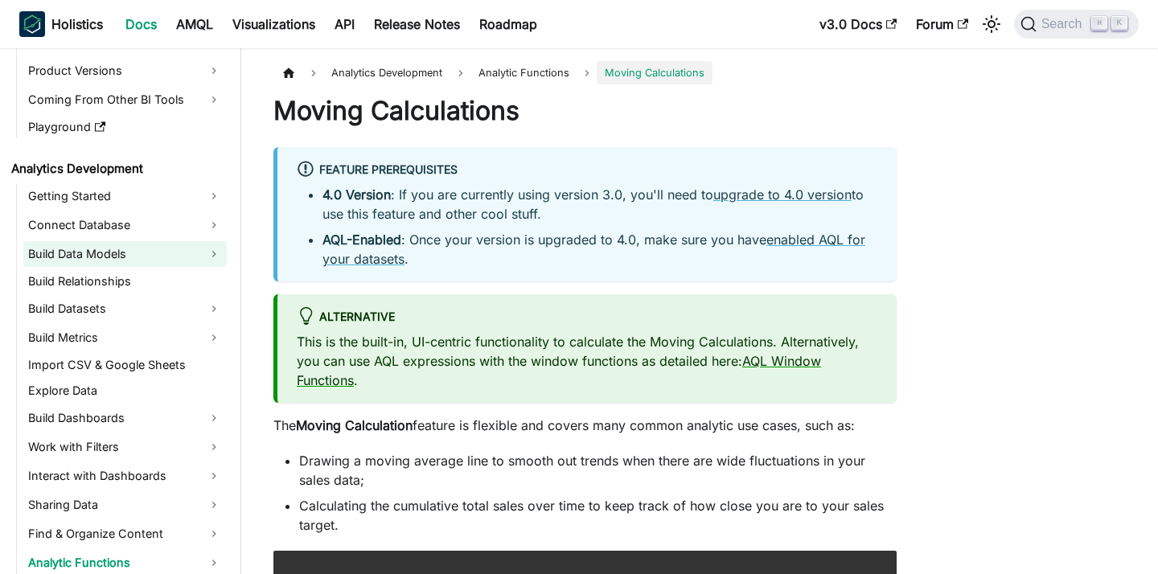
click at [216, 257] on link "Build Data Models" at bounding box center [125, 254] width 204 height 26
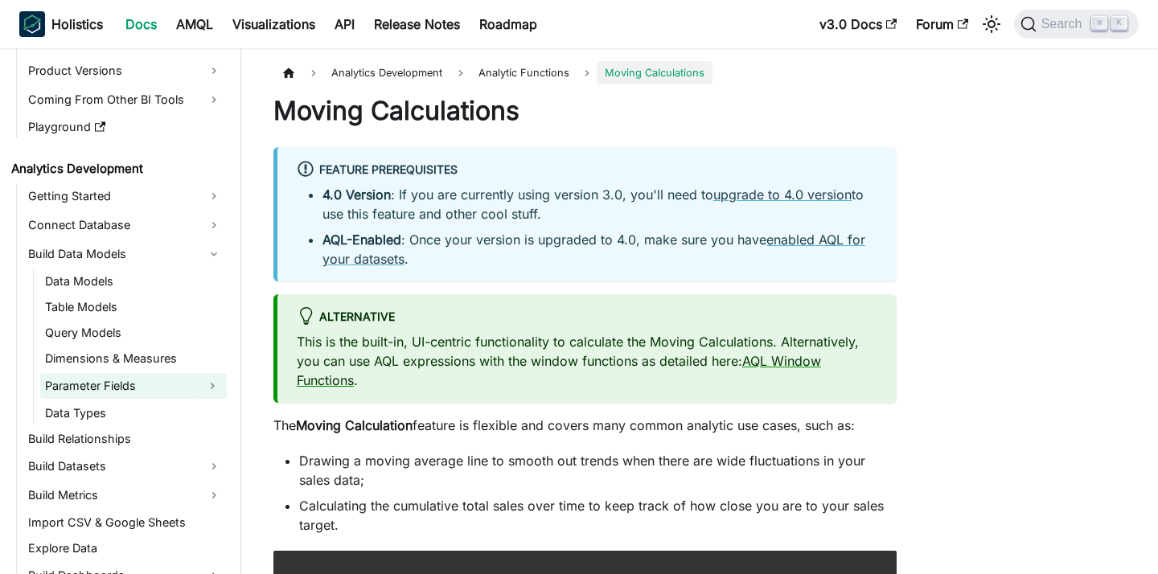
click at [220, 382] on button "Expand sidebar category 'Parameter Fields'" at bounding box center [212, 386] width 29 height 26
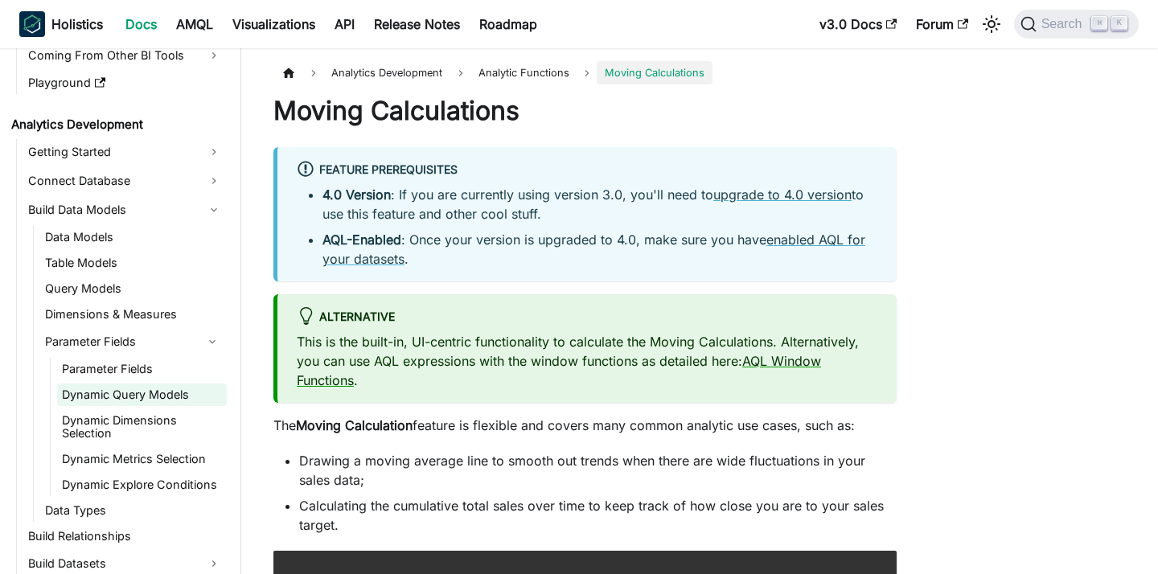
scroll to position [208, 0]
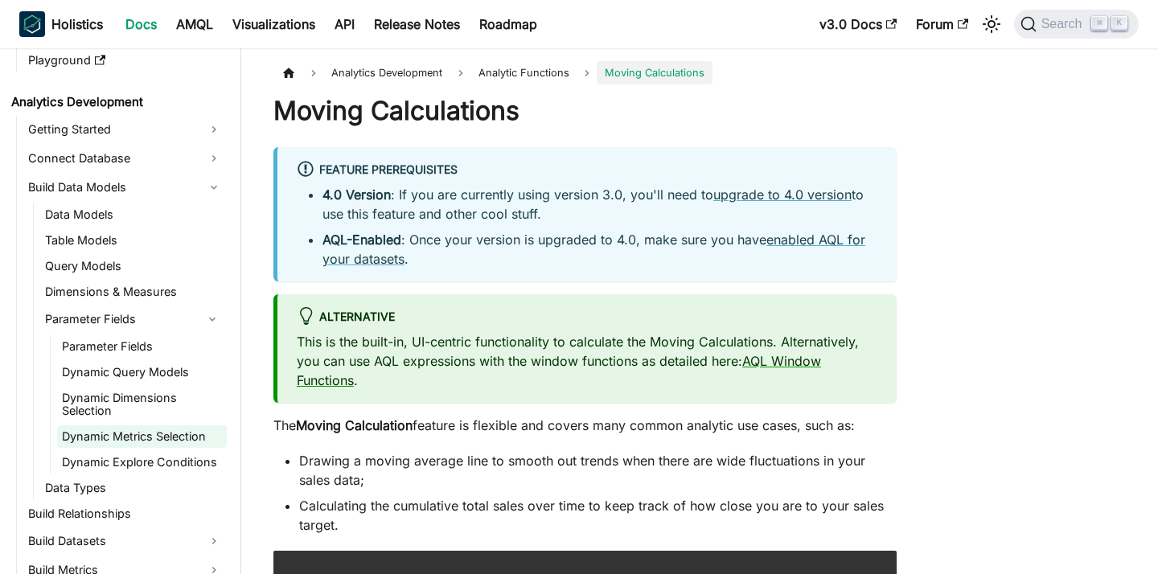
click at [185, 442] on link "Dynamic Metrics Selection" at bounding box center [142, 437] width 170 height 23
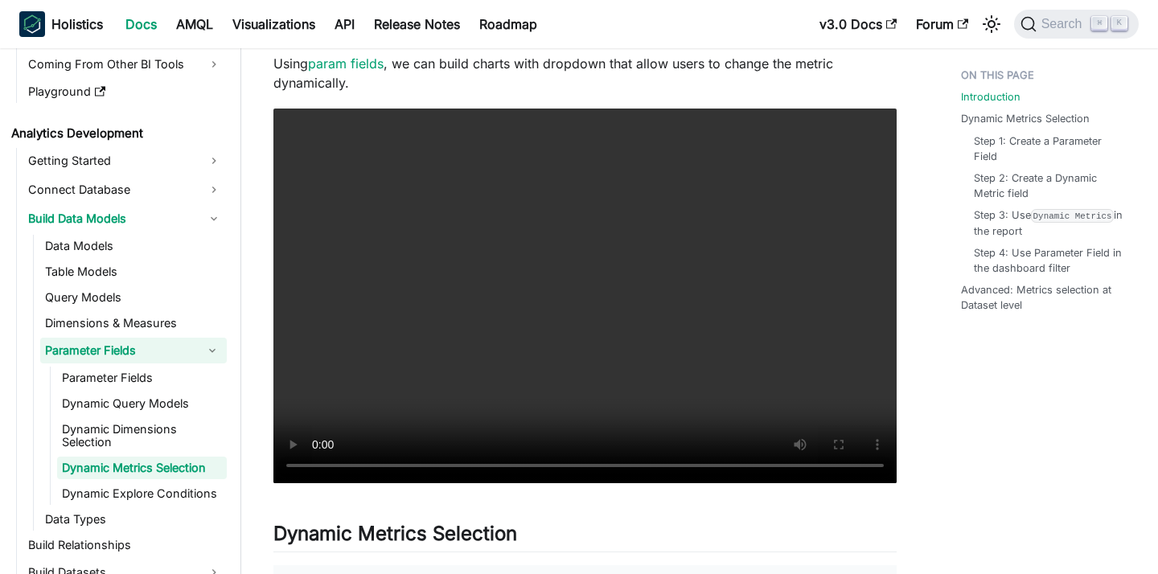
scroll to position [170, 0]
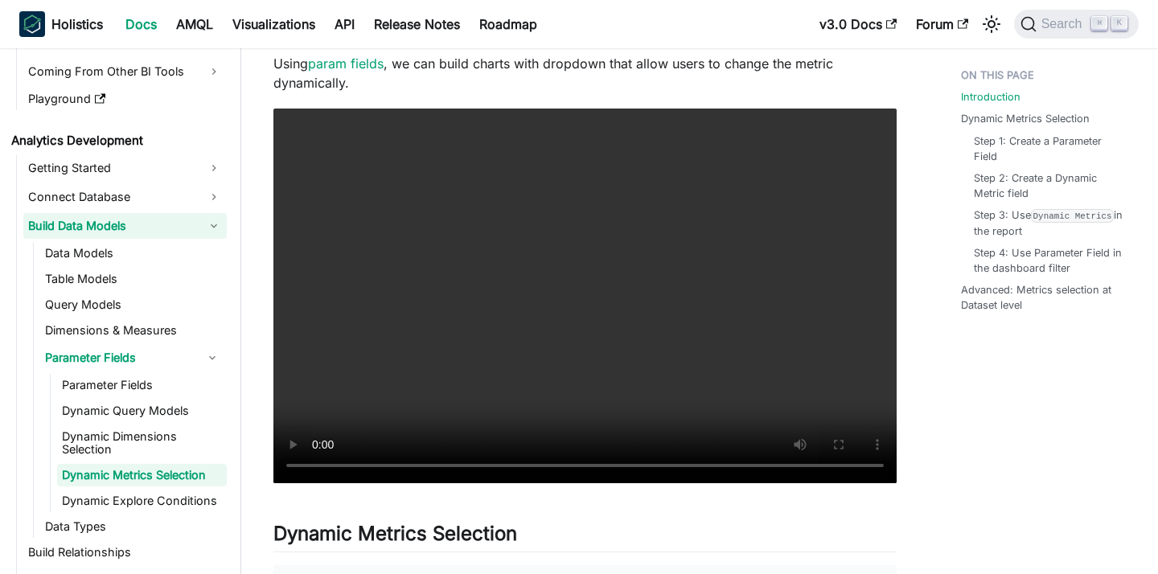
click at [225, 223] on link "Build Data Models" at bounding box center [125, 226] width 204 height 26
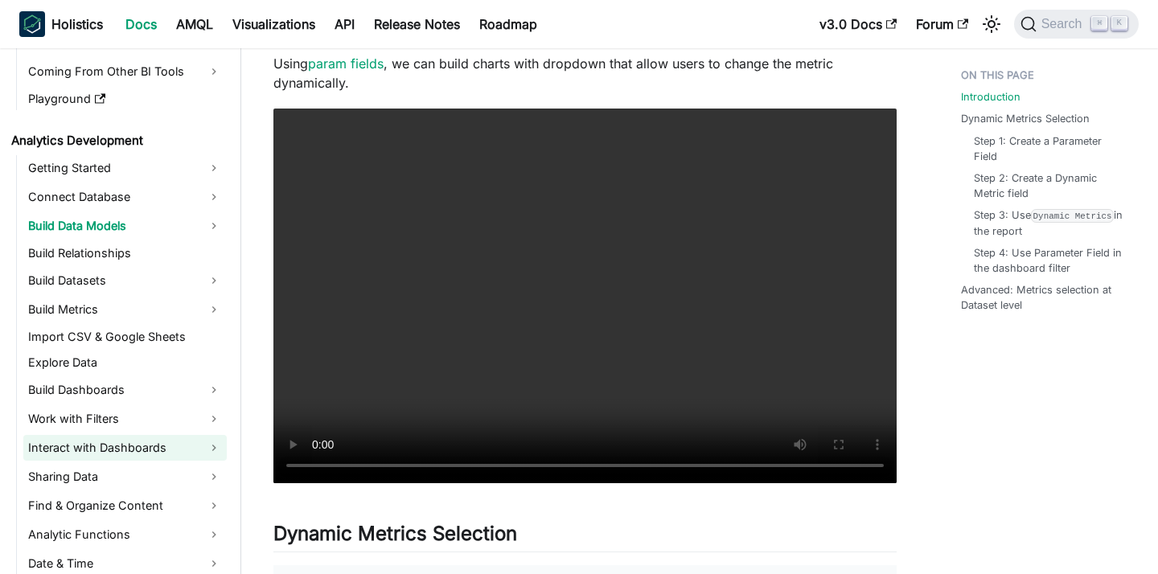
click at [131, 444] on link "Interact with Dashboards" at bounding box center [125, 448] width 204 height 26
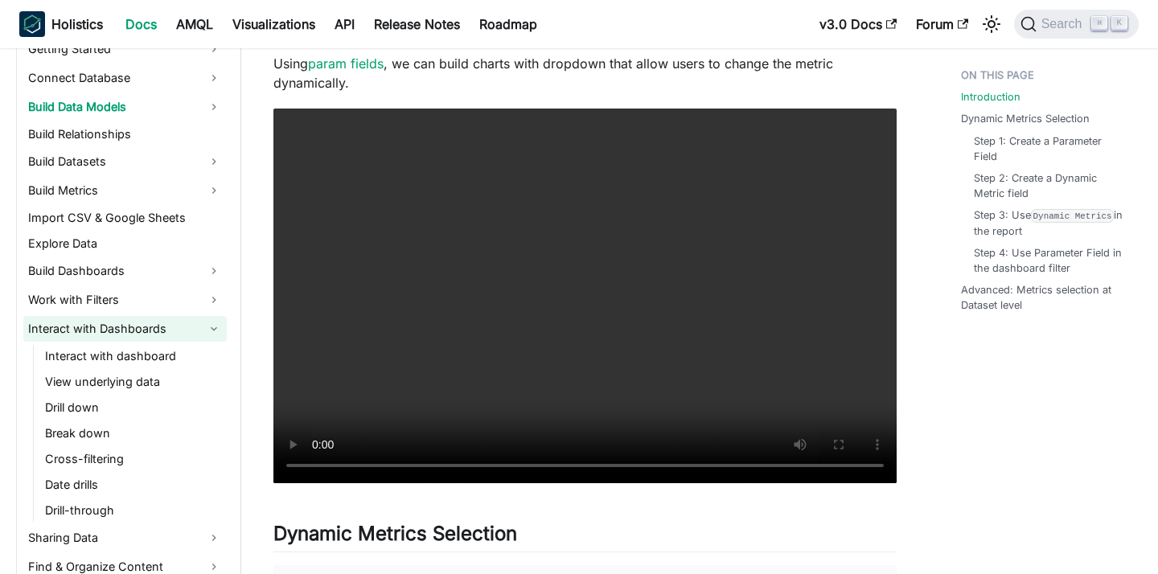
scroll to position [290, 0]
click at [162, 322] on link "Interact with Dashboards" at bounding box center [125, 328] width 204 height 26
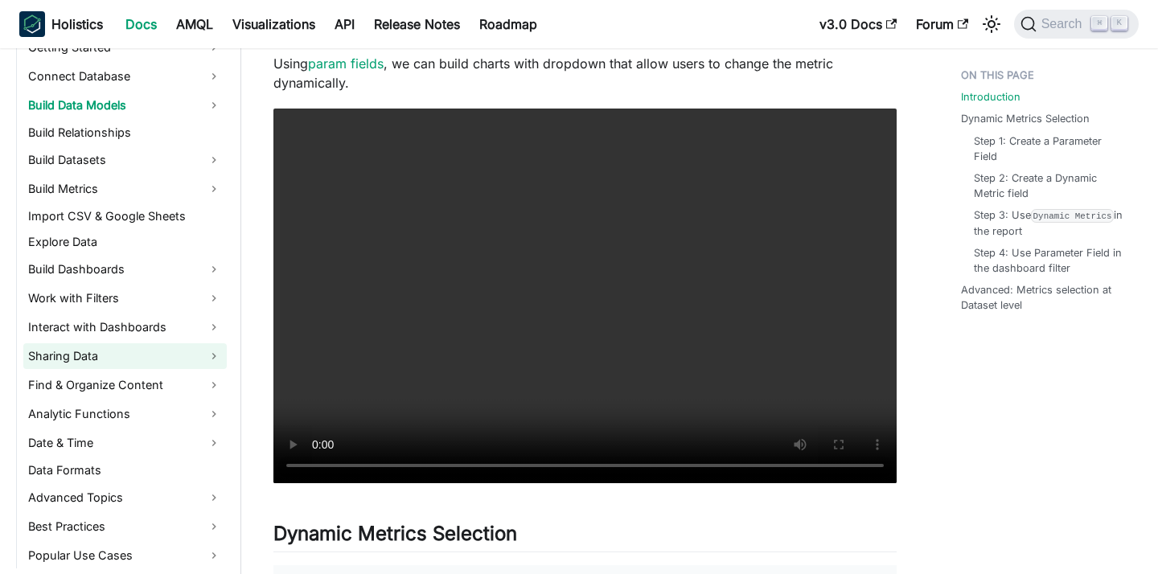
click at [152, 348] on link "Sharing Data" at bounding box center [125, 356] width 204 height 26
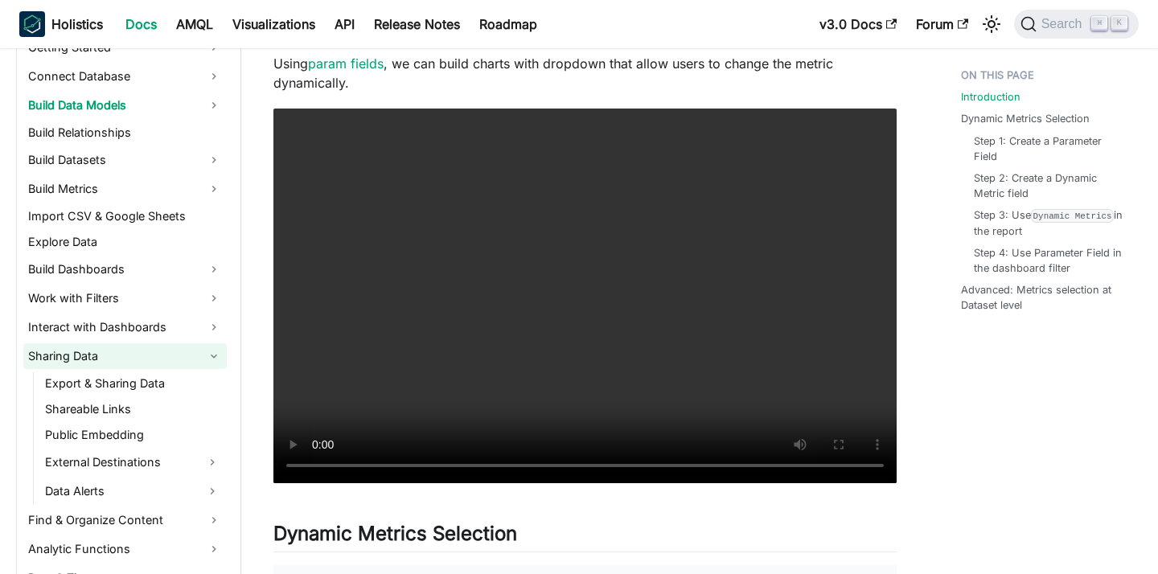
click at [152, 352] on link "Sharing Data" at bounding box center [125, 356] width 204 height 26
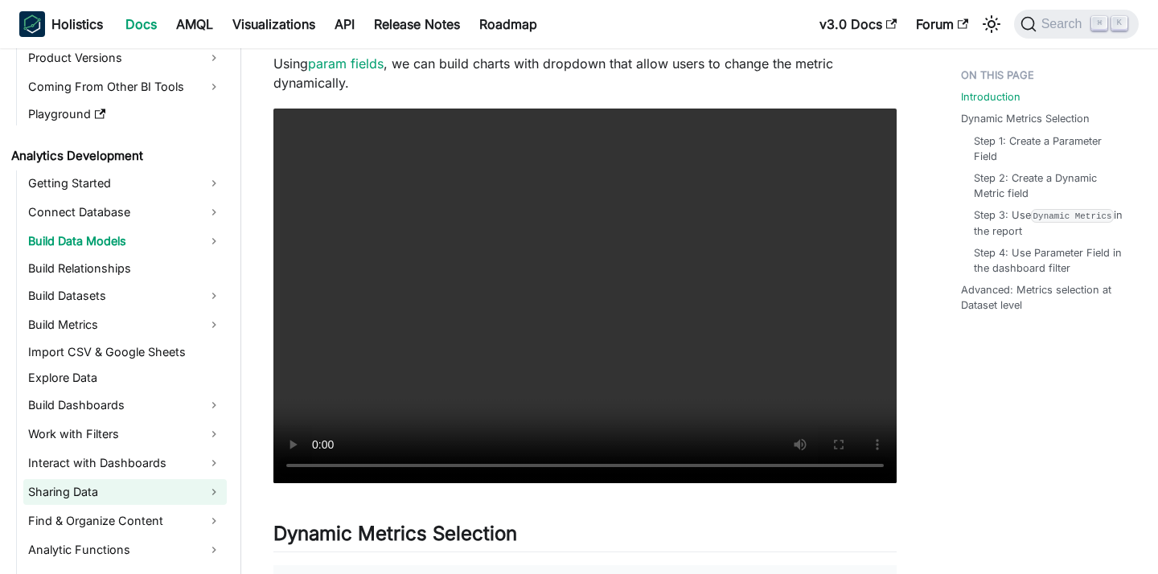
scroll to position [0, 0]
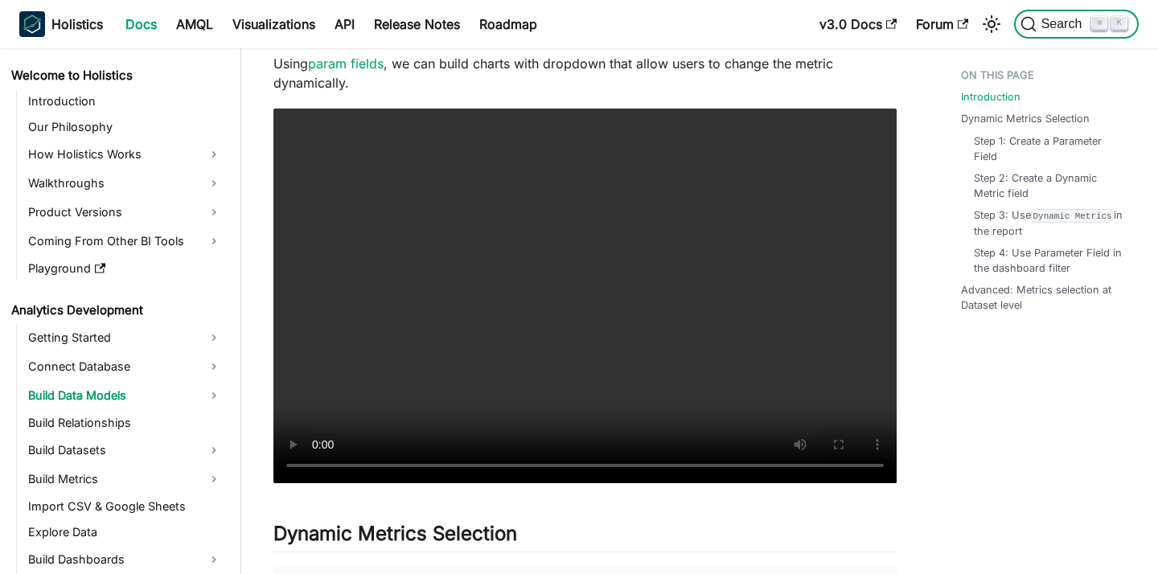
click at [1035, 23] on icon "Search (Command+K)" at bounding box center [1029, 24] width 16 height 16
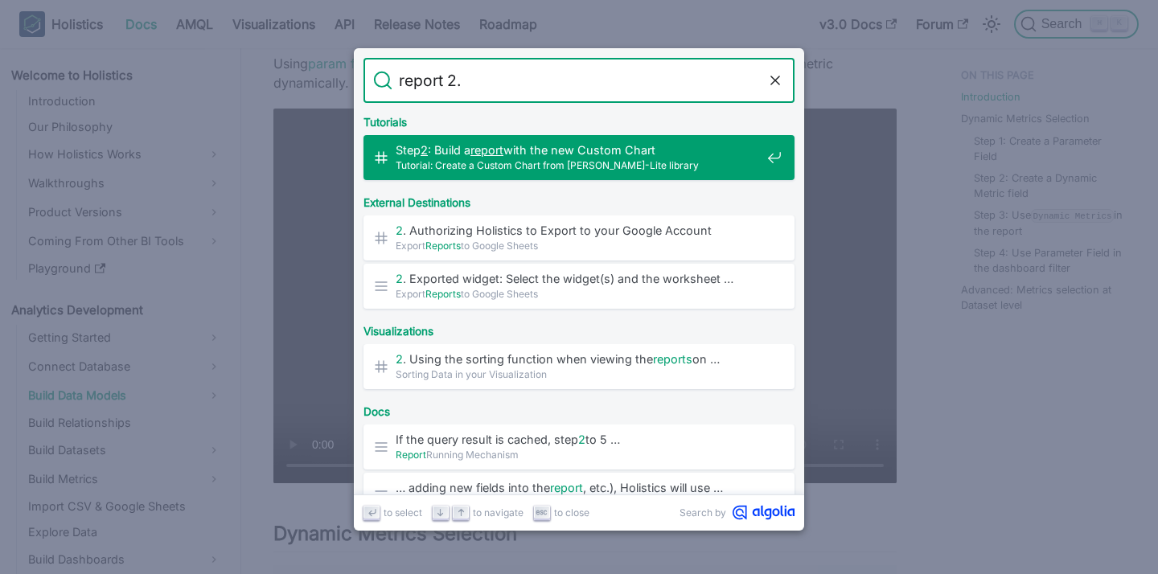
type input "report 2.0"
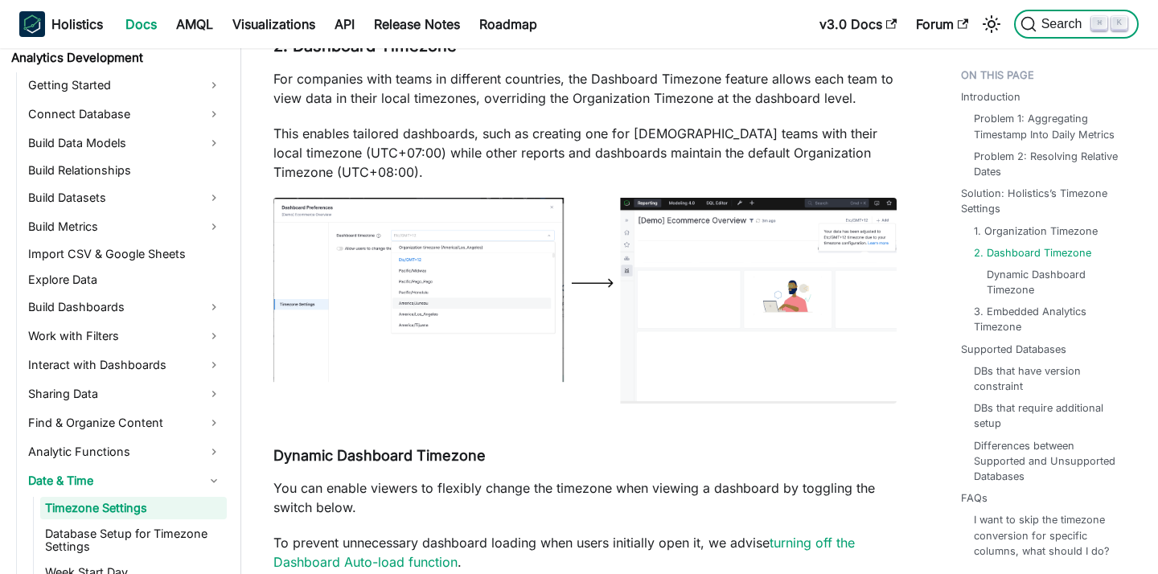
scroll to position [296, 0]
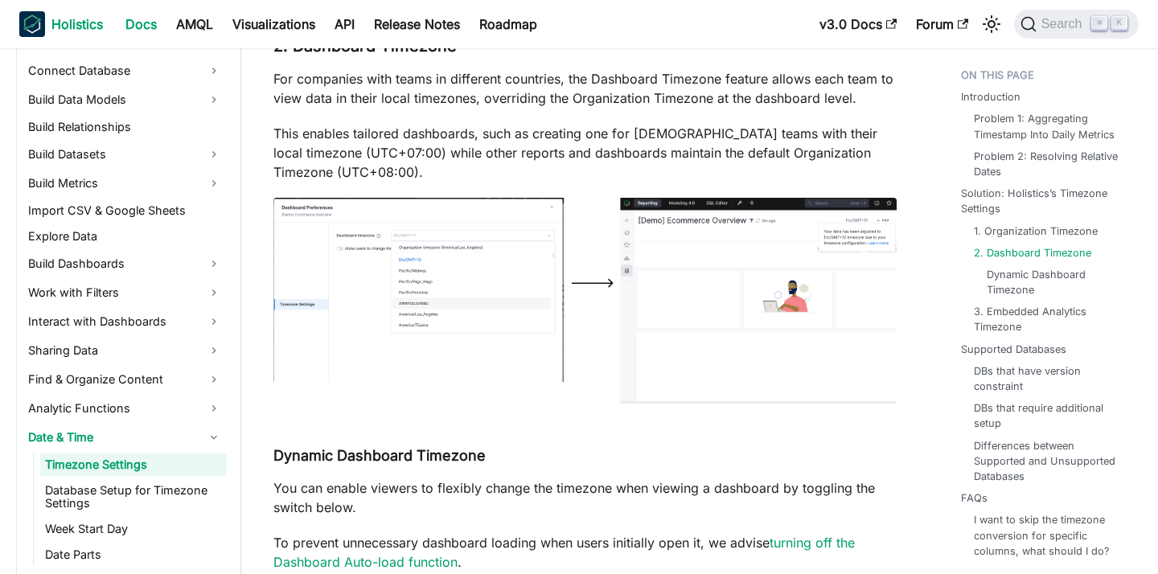
click at [80, 24] on b "Holistics" at bounding box center [76, 23] width 51 height 19
